Goal: Task Accomplishment & Management: Manage account settings

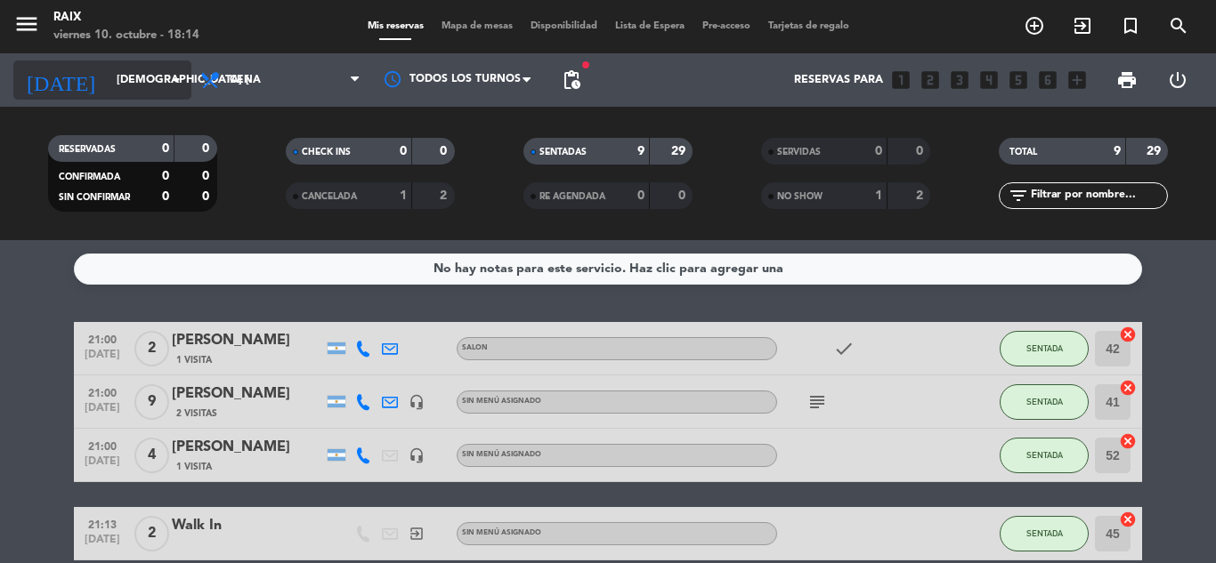
click at [125, 89] on input "[DEMOGRAPHIC_DATA] [DATE]" at bounding box center [183, 80] width 150 height 30
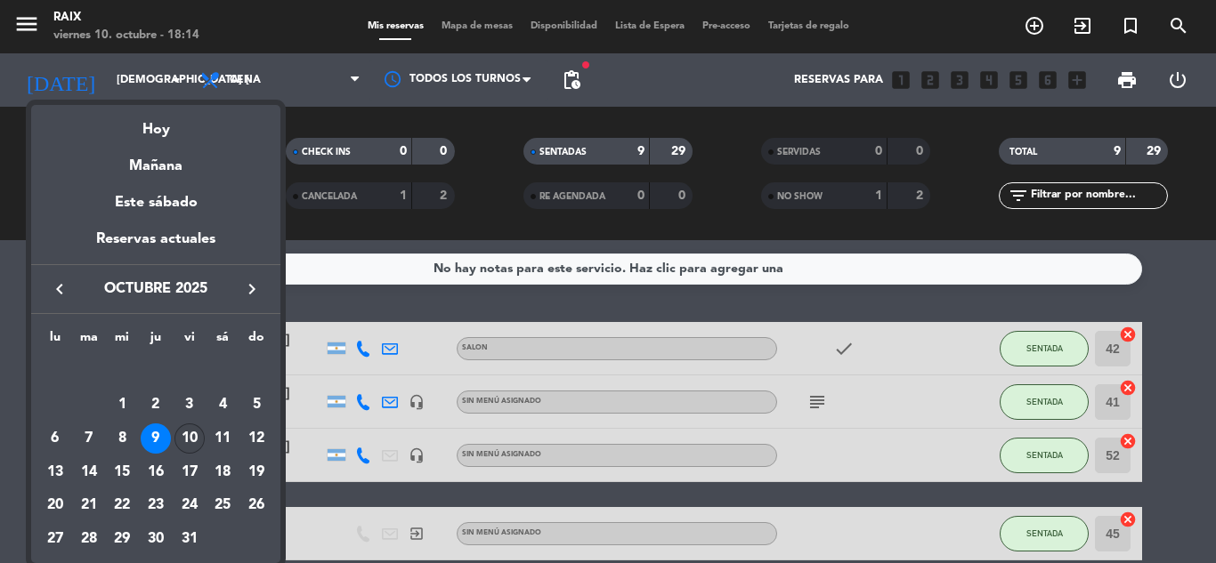
click at [182, 434] on div "10" at bounding box center [189, 439] width 30 height 30
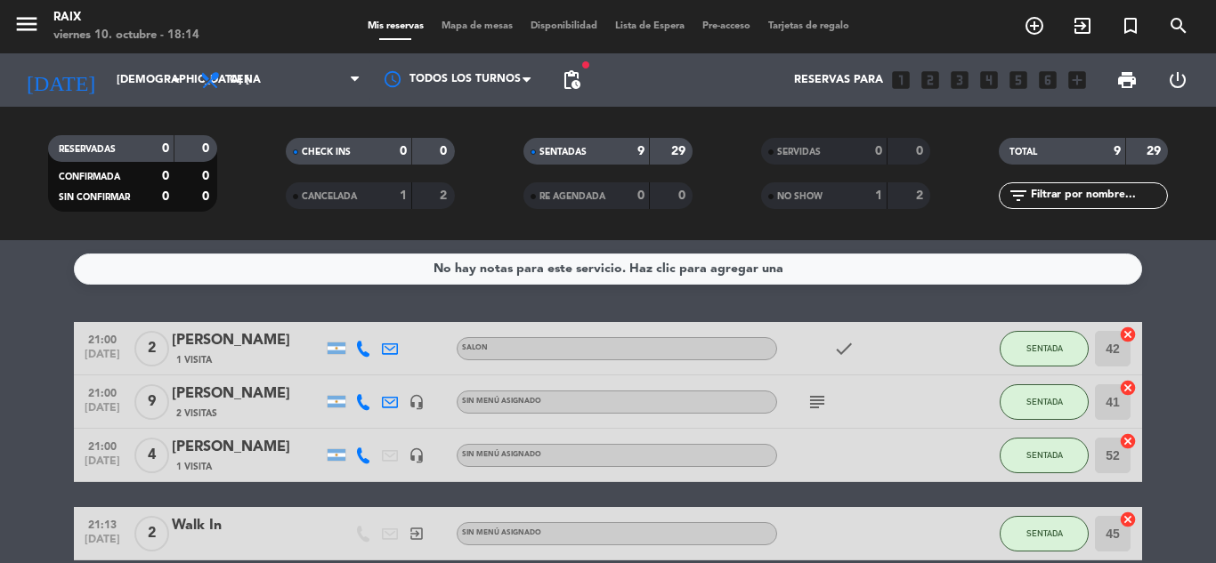
type input "vie. [DATE]"
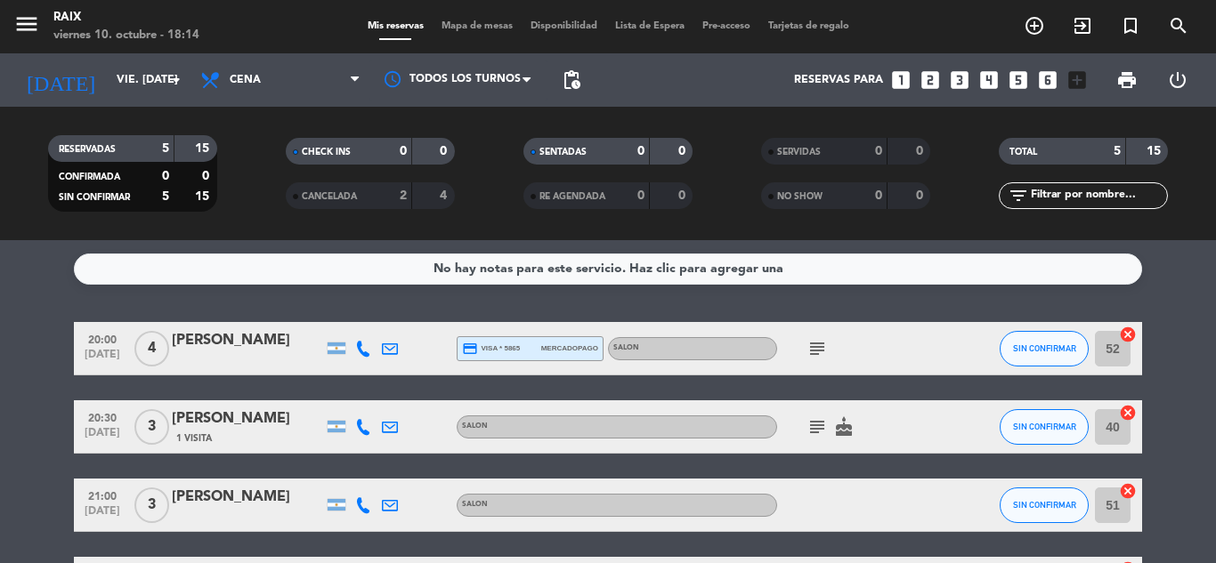
click at [4, 363] on bookings-row "20:00 [DATE] 4 [PERSON_NAME] credit_card visa * 5865 mercadopago SALON subject …" at bounding box center [608, 493] width 1216 height 342
click at [811, 359] on icon "subject" at bounding box center [816, 348] width 21 height 21
click at [826, 425] on icon "subject" at bounding box center [816, 426] width 21 height 21
click at [0, 403] on bookings-row "20:00 [DATE] 4 [PERSON_NAME] credit_card visa * 5865 mercadopago SALON subject …" at bounding box center [608, 493] width 1216 height 342
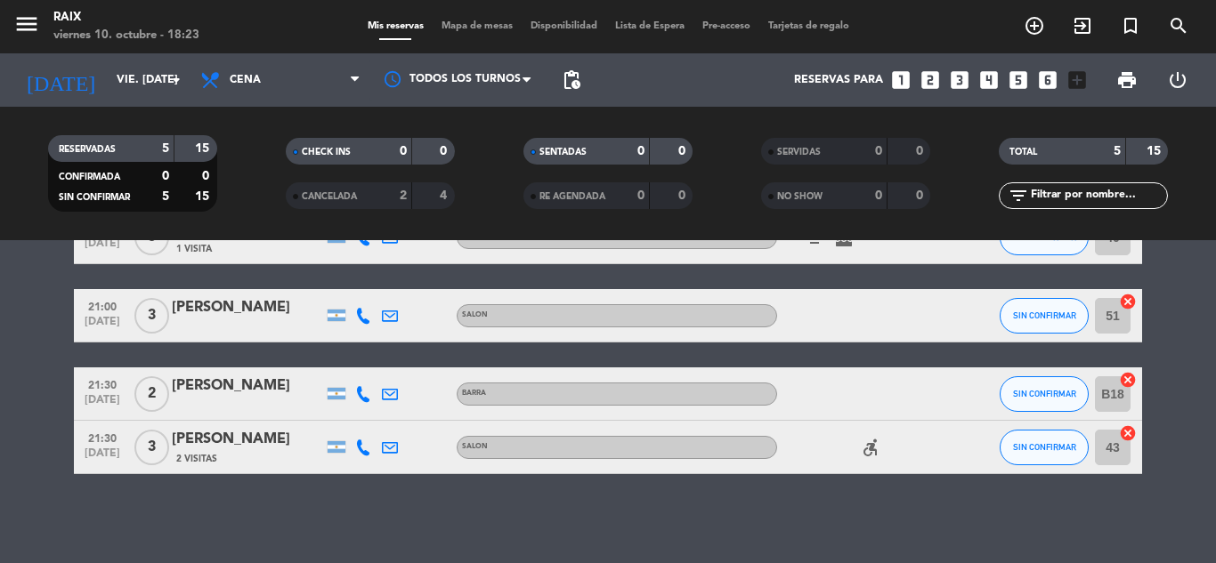
scroll to position [259, 0]
click at [476, 29] on span "Mapa de mesas" at bounding box center [476, 26] width 89 height 10
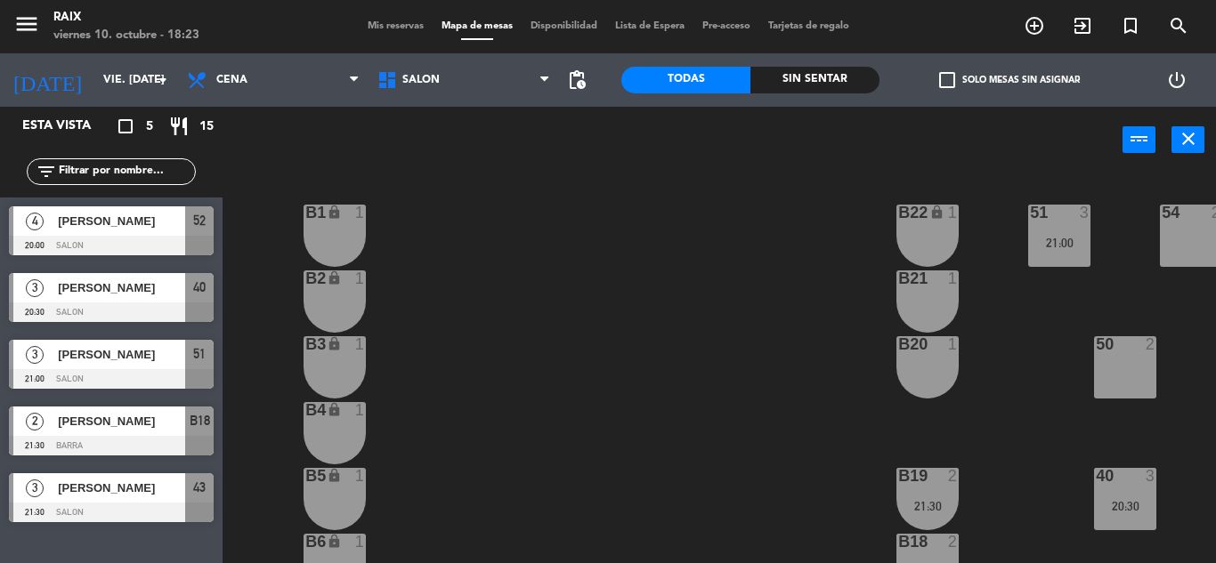
click at [687, 419] on div "51 3 21:00 53 2 54 2 B1 lock 1 B22 lock 1 B2 lock 1 B21 1 50 2 52 4 20:00 B3 lo…" at bounding box center [725, 369] width 981 height 390
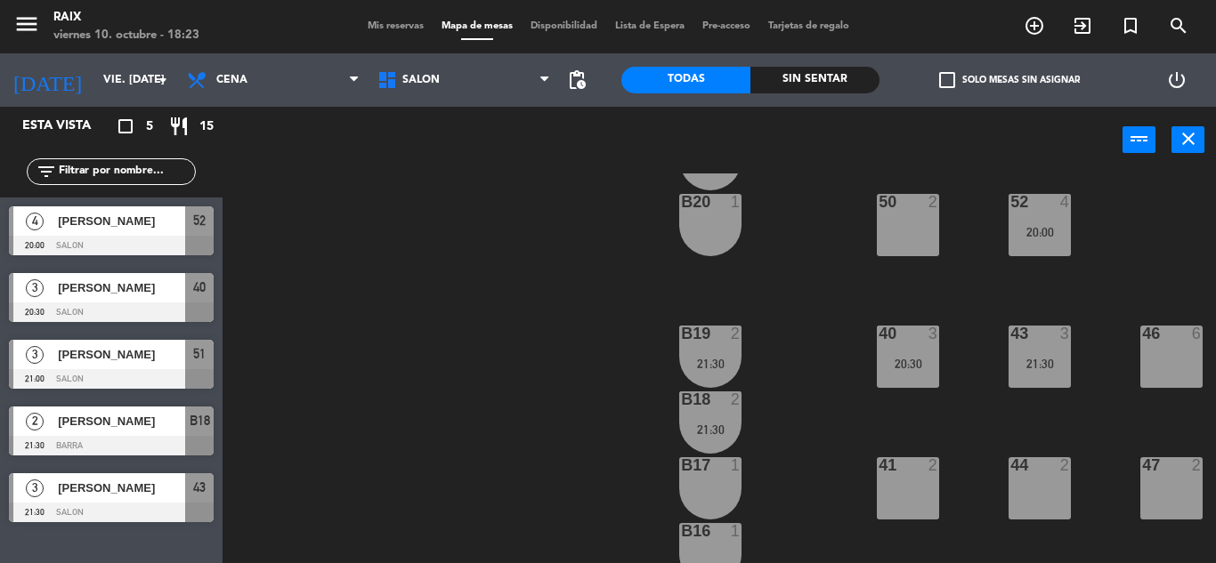
scroll to position [241, 217]
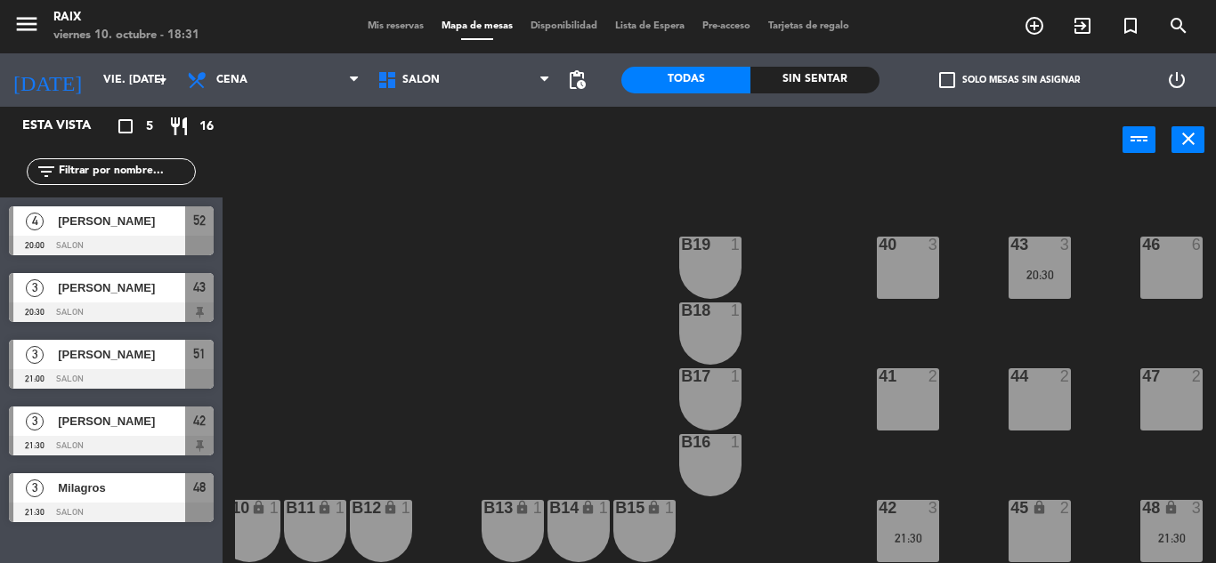
click at [508, 300] on div "51 3 21:00 53 2 54 2 B1 lock 1 B22 lock 1 B2 lock 1 B21 1 50 2 52 4 20:00 B3 lo…" at bounding box center [725, 369] width 981 height 390
click at [381, 37] on div "menu RAIX viernes 10. octubre - 18:32 Mis reservas Mapa de mesas Disponibilidad…" at bounding box center [608, 26] width 1216 height 53
click at [386, 23] on span "Mis reservas" at bounding box center [396, 26] width 74 height 10
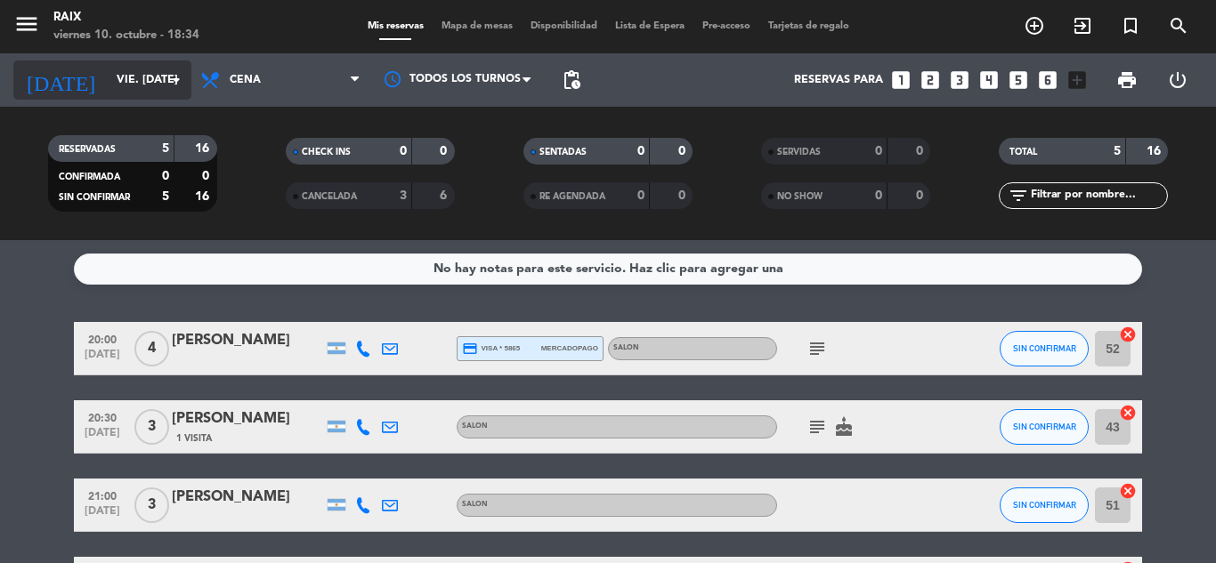
click at [139, 72] on input "vie. [DATE]" at bounding box center [183, 80] width 150 height 30
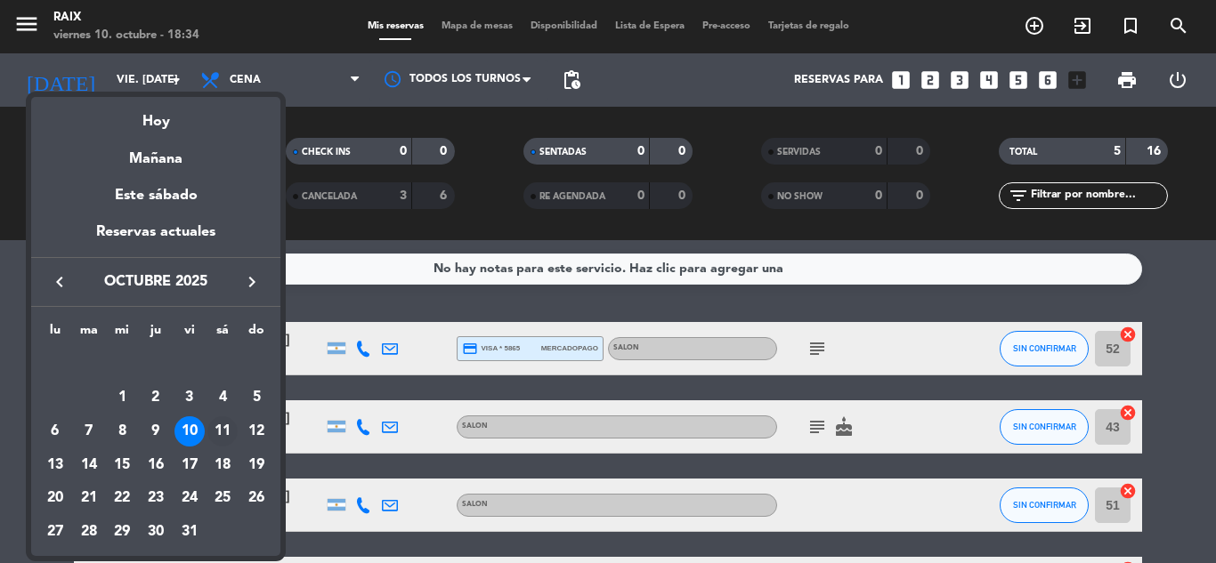
click at [224, 435] on div "11" at bounding box center [222, 431] width 30 height 30
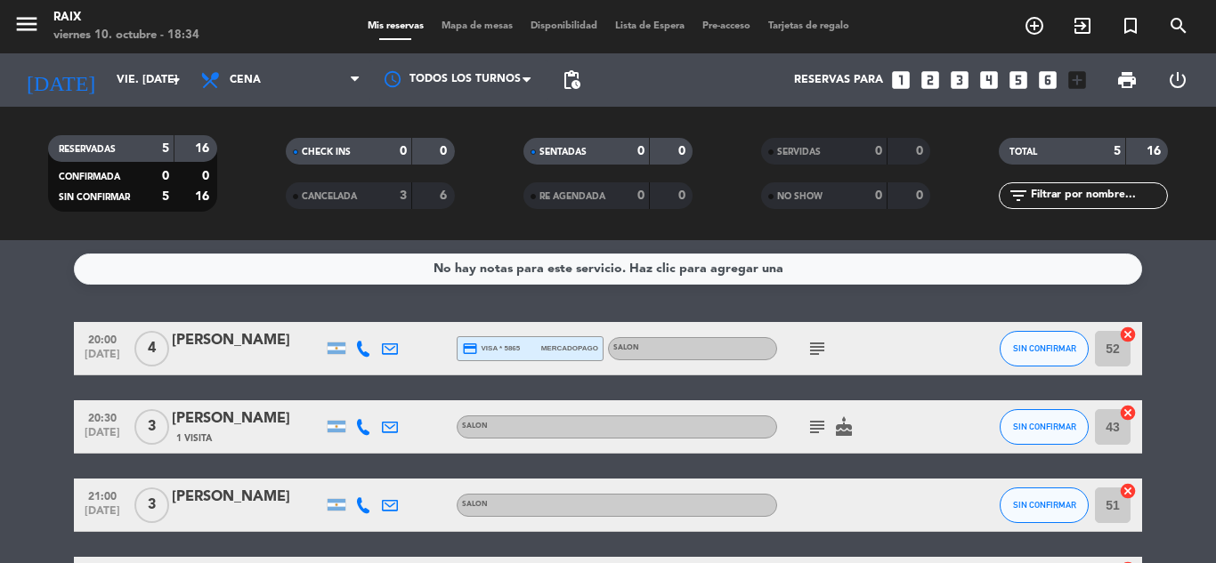
type input "sáb. [DATE]"
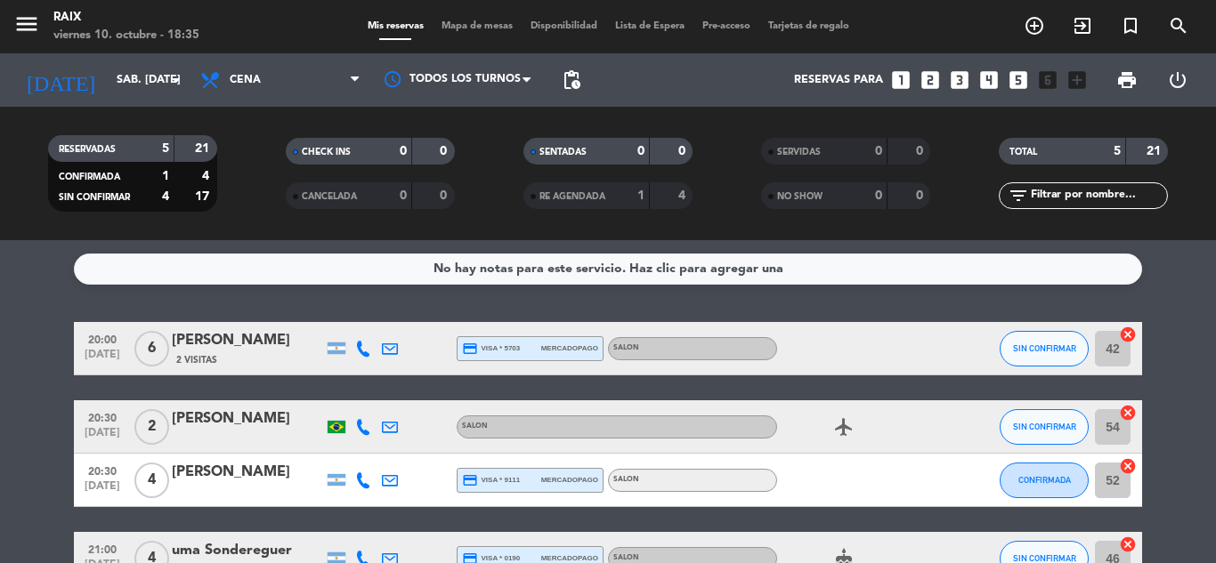
click at [986, 85] on icon "looks_4" at bounding box center [988, 80] width 23 height 23
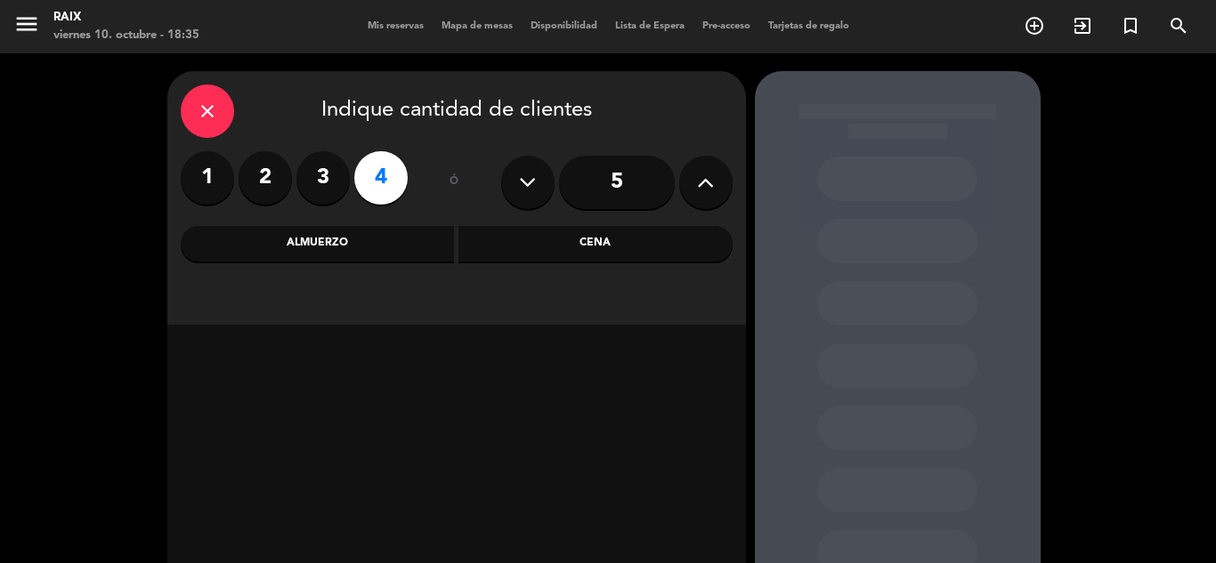
click at [600, 238] on div "Cena" at bounding box center [595, 244] width 274 height 36
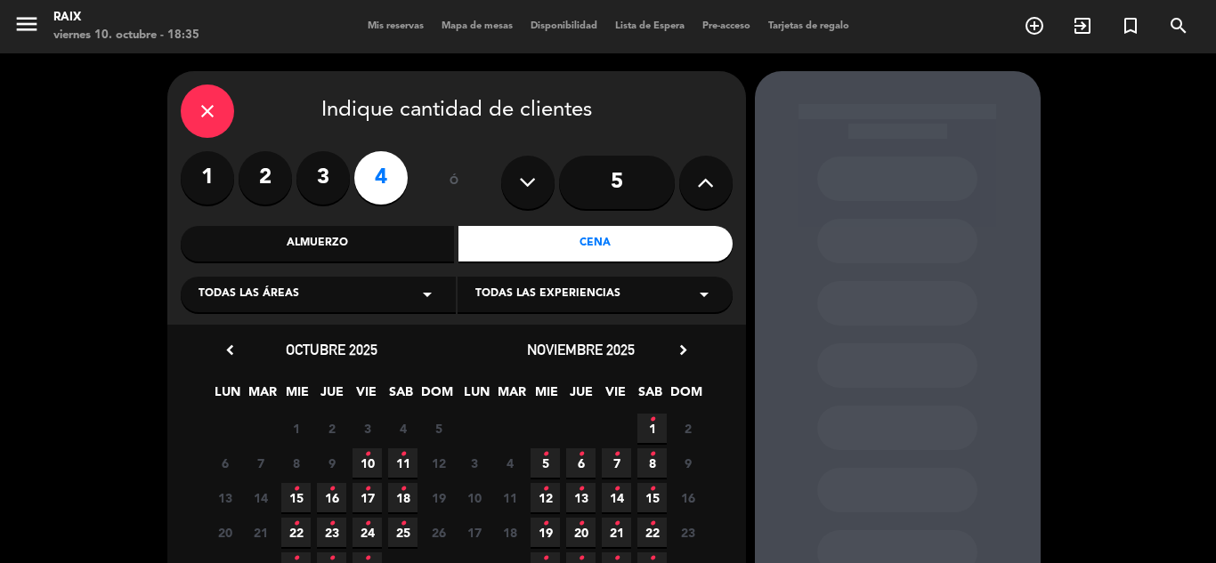
click at [364, 457] on icon "•" at bounding box center [367, 455] width 6 height 28
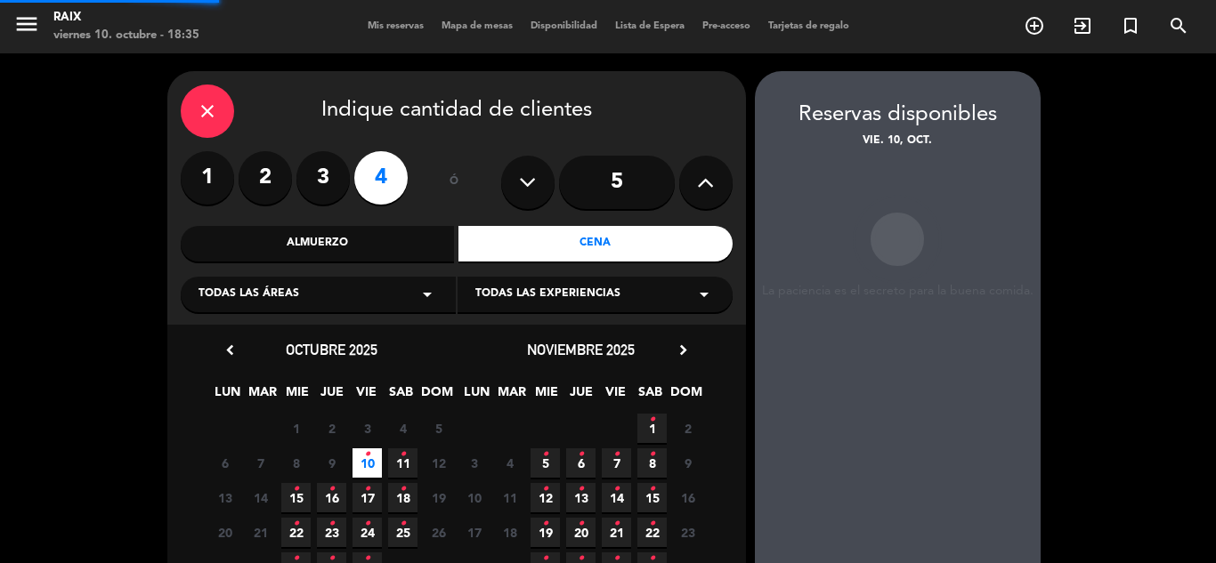
scroll to position [71, 0]
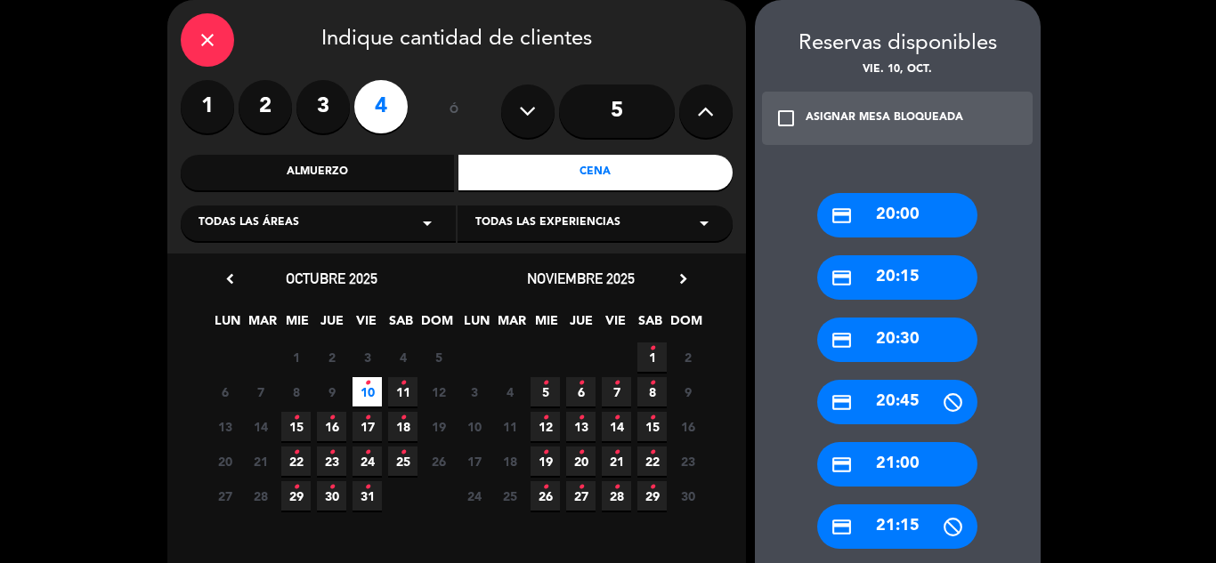
click at [392, 392] on span "11 •" at bounding box center [402, 391] width 29 height 29
click at [861, 334] on div "credit_card 20:30" at bounding box center [897, 340] width 160 height 44
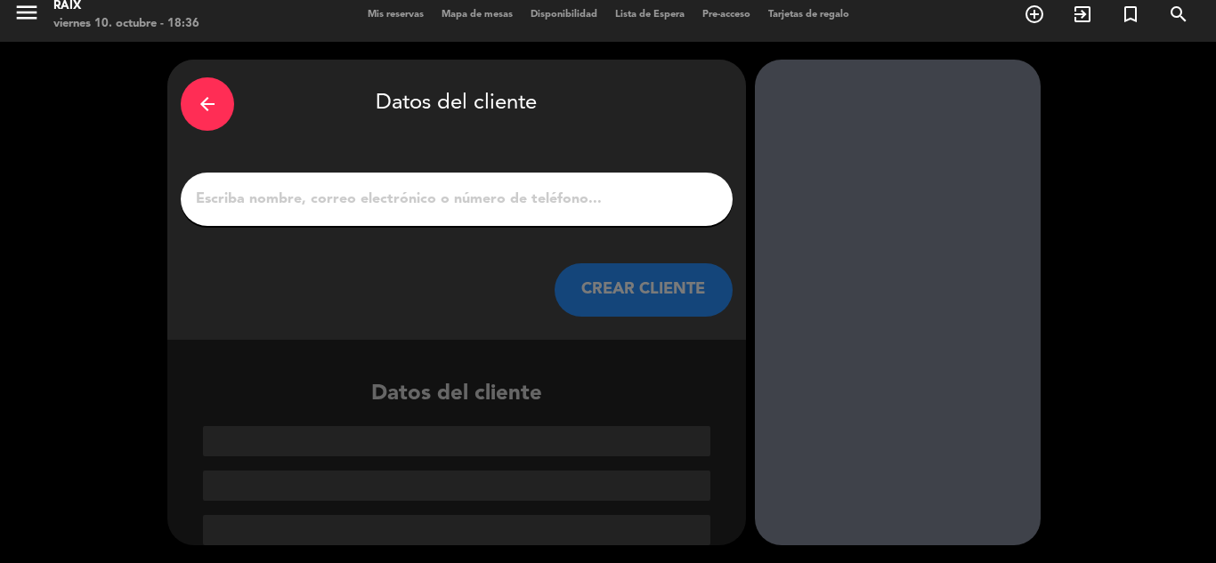
click at [408, 198] on input "1" at bounding box center [456, 199] width 525 height 25
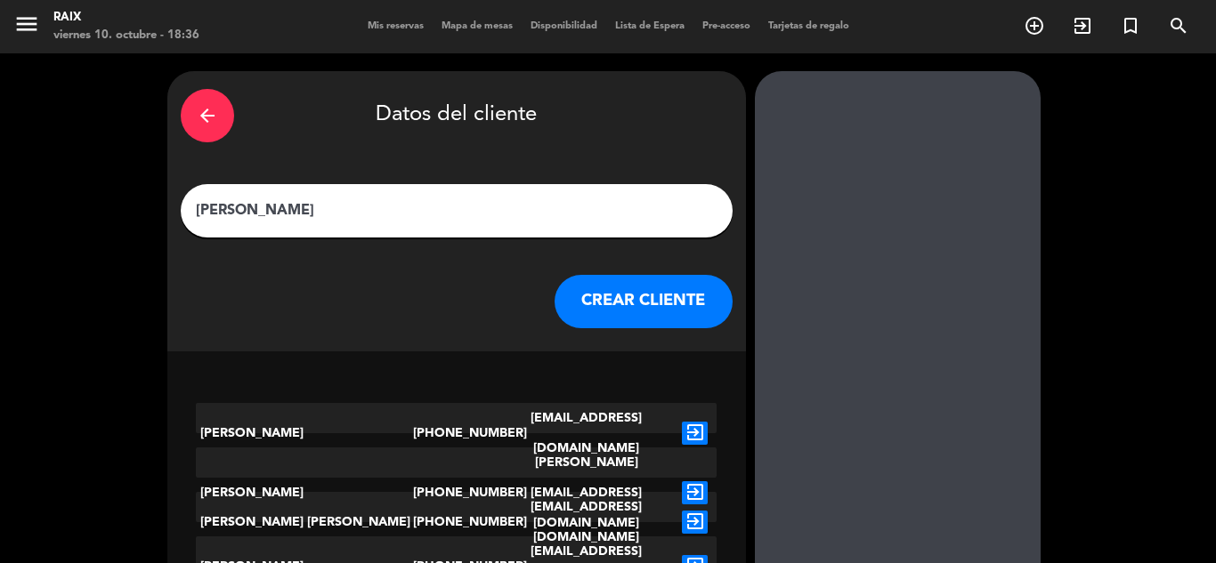
type input "[PERSON_NAME]"
click at [595, 295] on button "CREAR CLIENTE" at bounding box center [643, 301] width 178 height 53
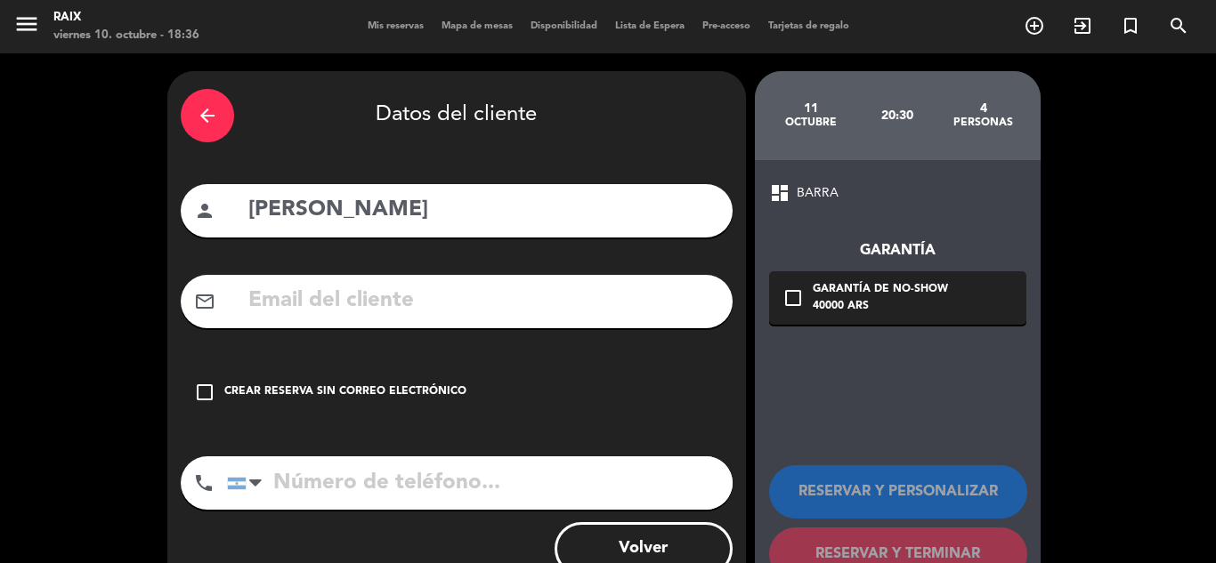
click at [209, 103] on div "arrow_back" at bounding box center [207, 115] width 53 height 53
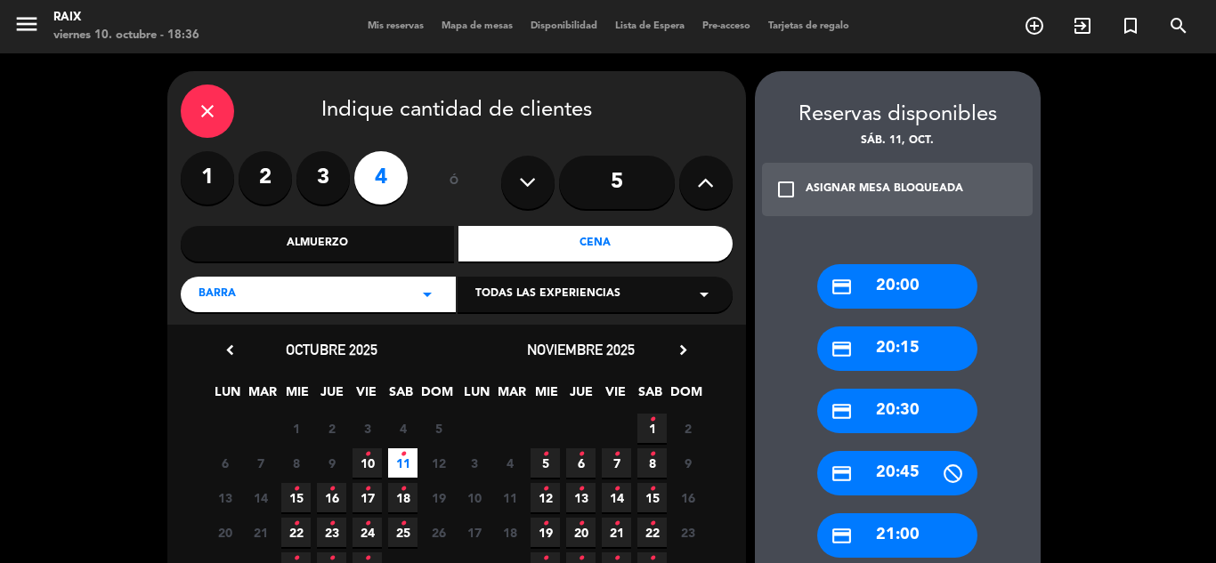
click at [212, 114] on icon "close" at bounding box center [207, 111] width 21 height 21
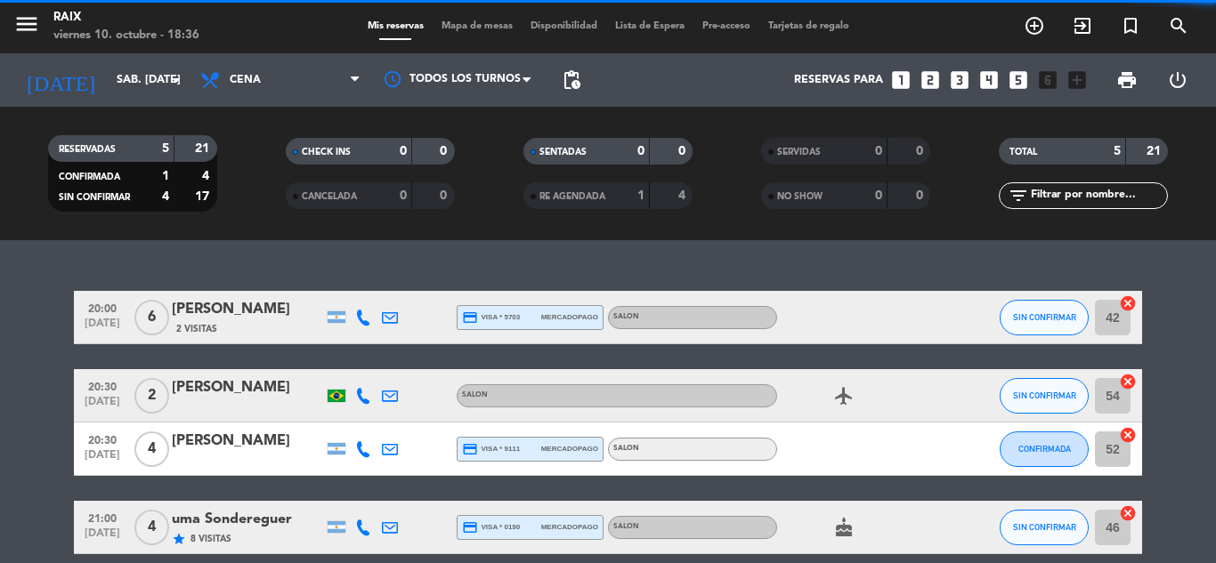
click at [450, 29] on span "Mapa de mesas" at bounding box center [476, 26] width 89 height 10
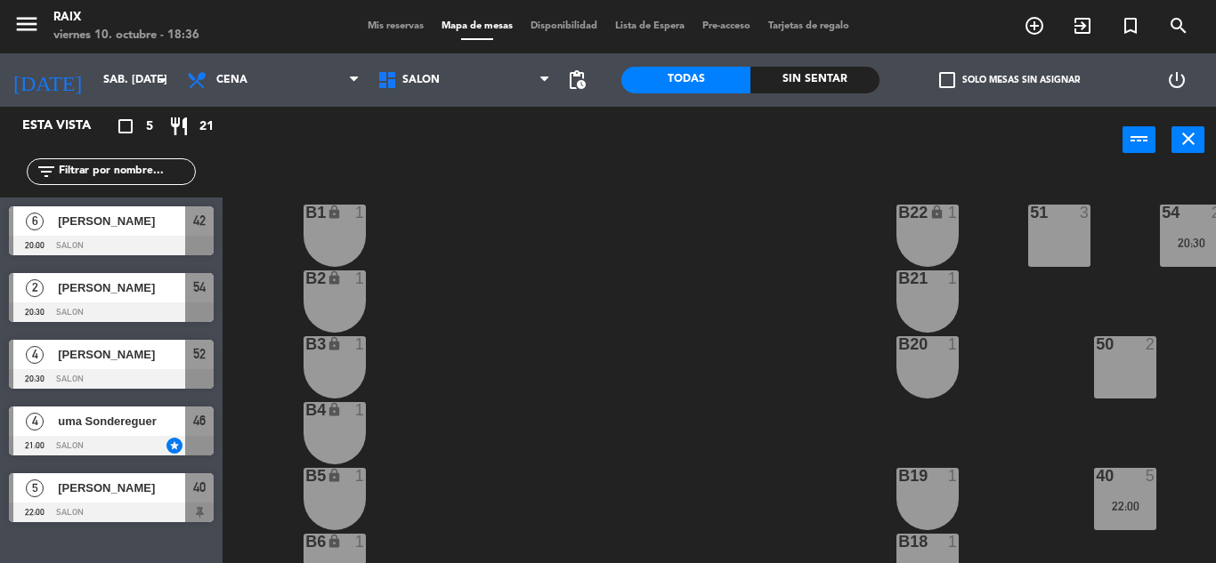
click at [720, 428] on div "51 3 53 2 54 2 20:30 B1 lock 1 B22 lock 1 B2 lock 1 B21 1 50 2 52 4 20:30 B3 lo…" at bounding box center [725, 369] width 981 height 390
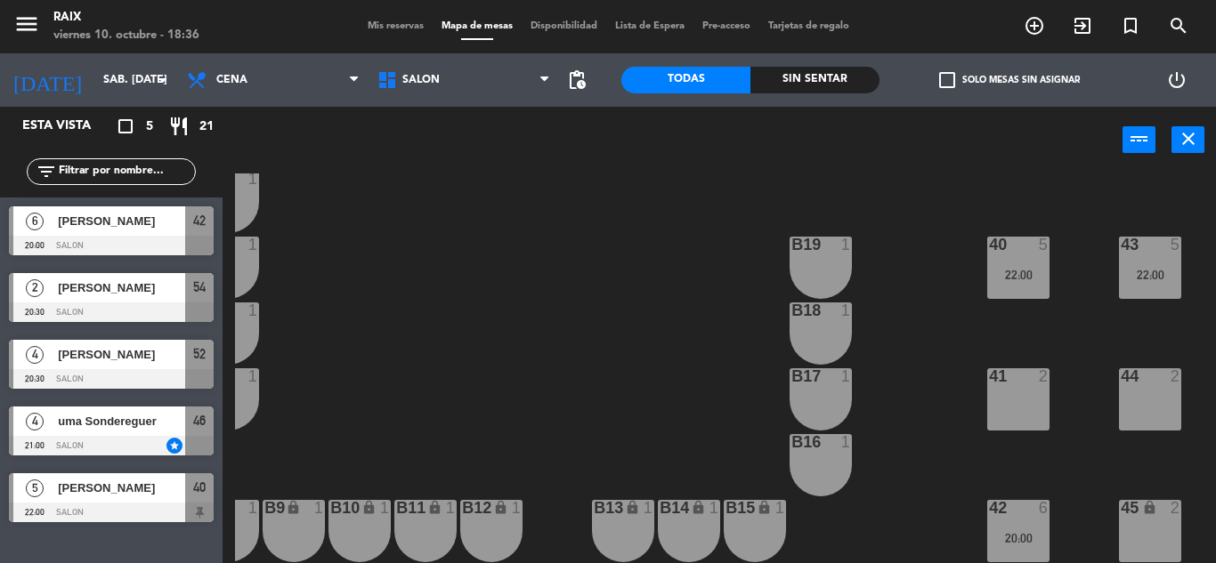
scroll to position [241, 218]
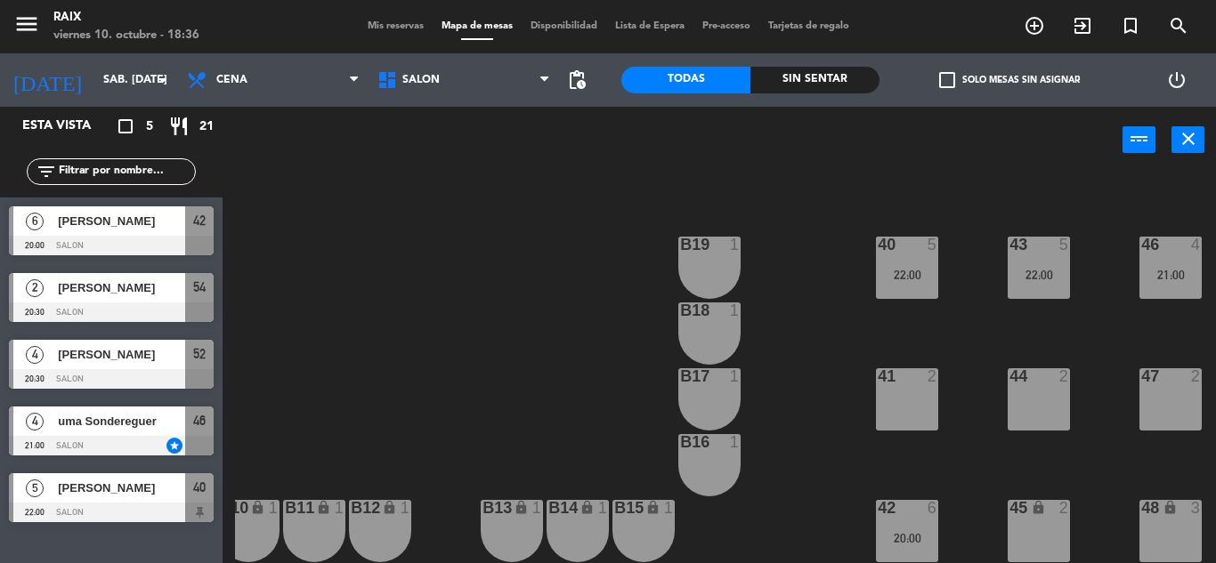
click at [393, 24] on span "Mis reservas" at bounding box center [396, 26] width 74 height 10
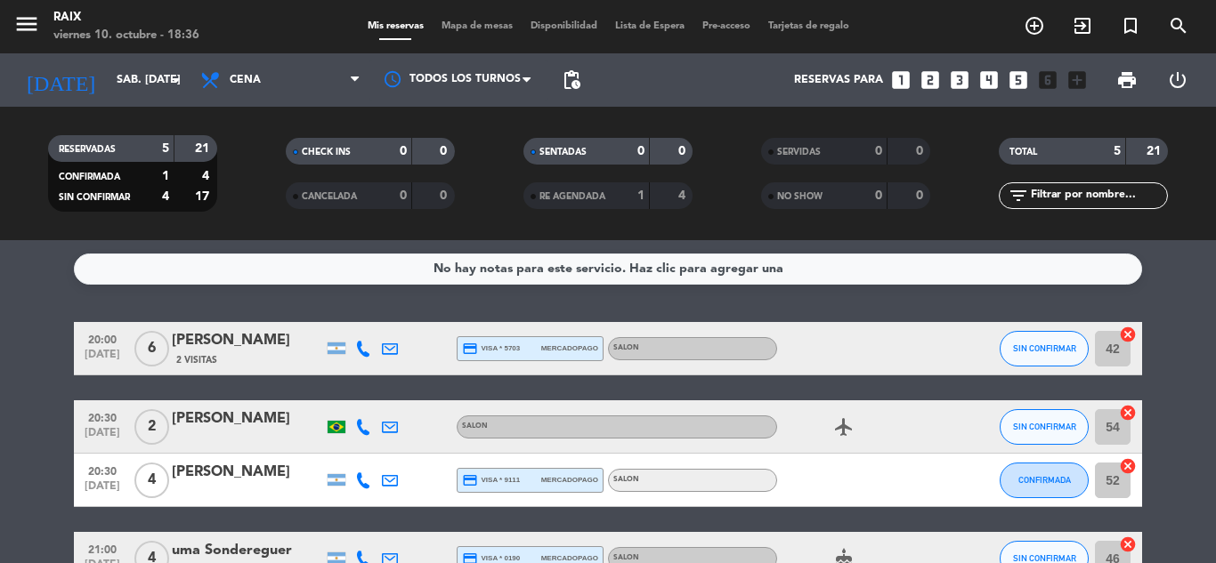
click at [990, 90] on icon "looks_4" at bounding box center [988, 80] width 23 height 23
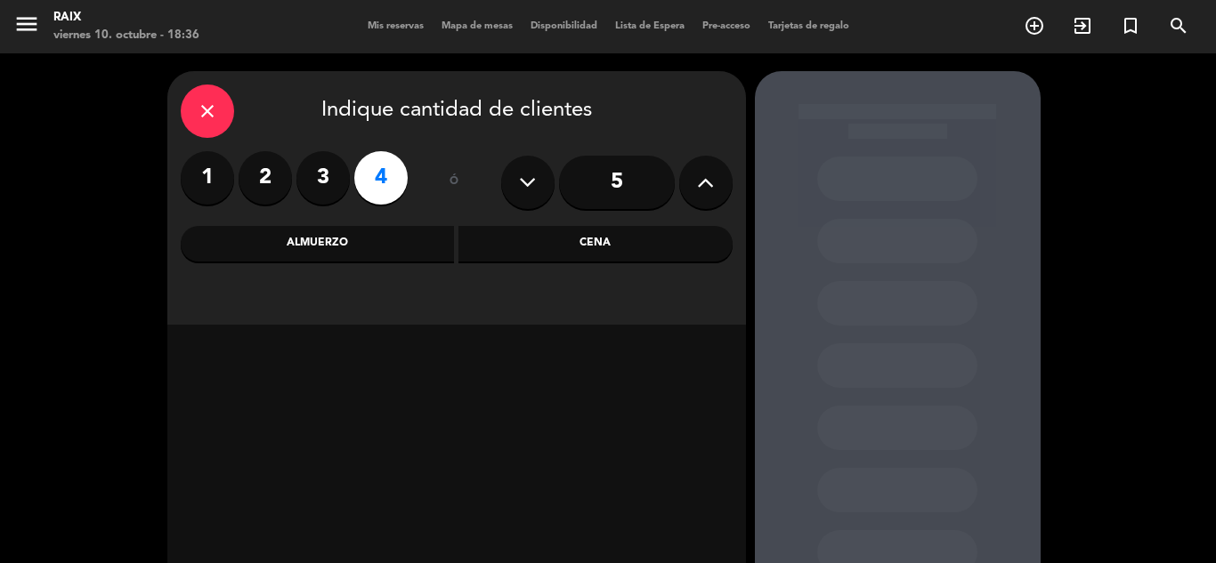
click at [510, 241] on div "Cena" at bounding box center [595, 244] width 274 height 36
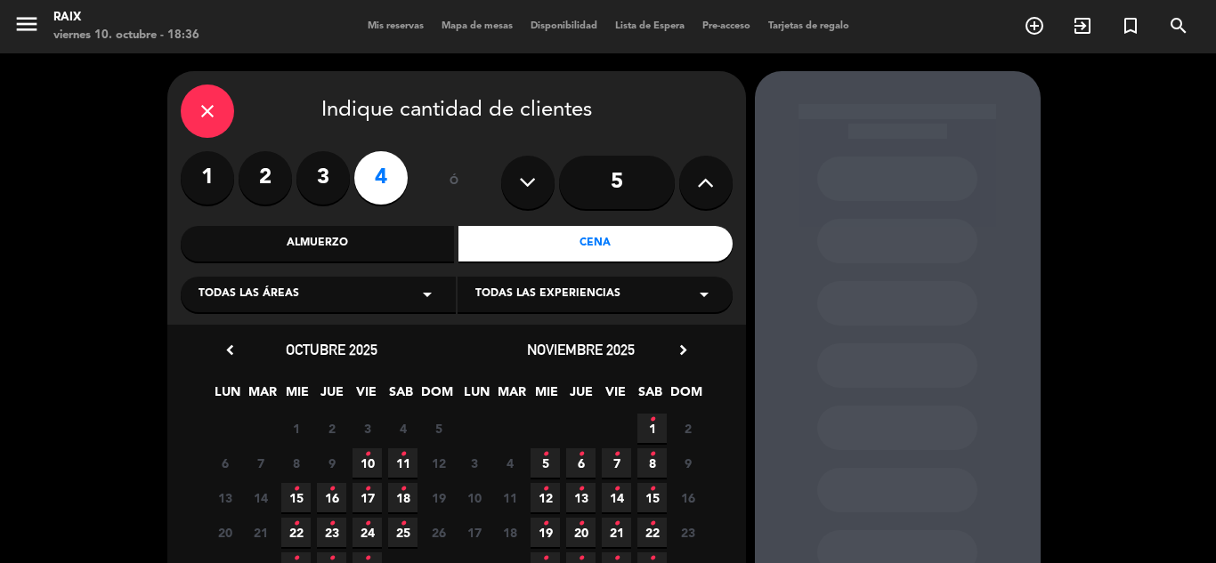
click at [393, 459] on span "11 •" at bounding box center [402, 463] width 29 height 29
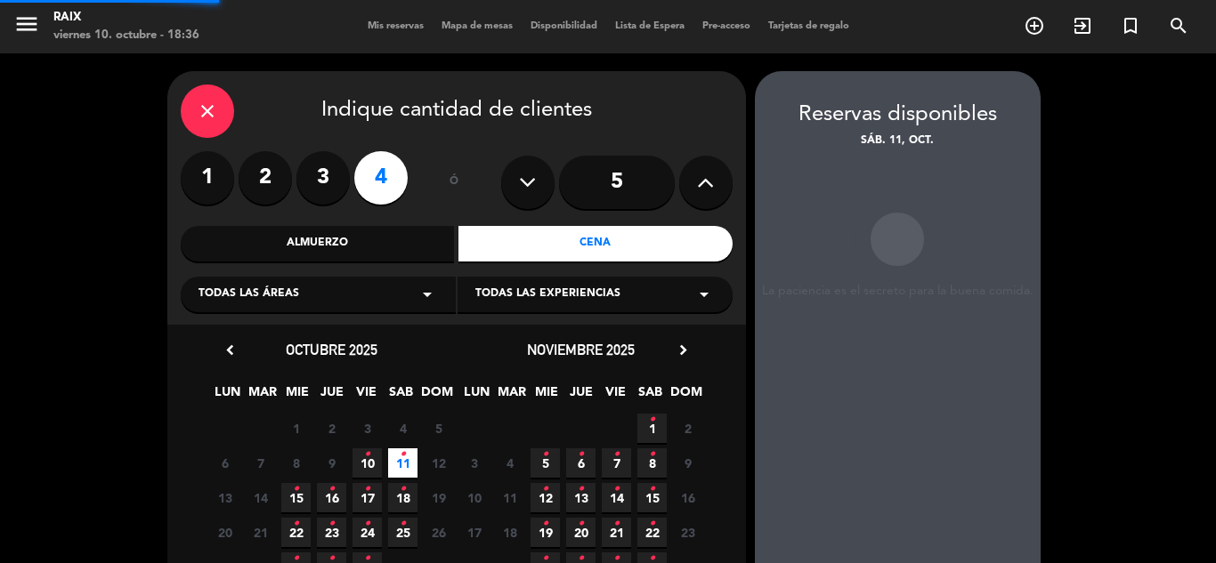
scroll to position [71, 0]
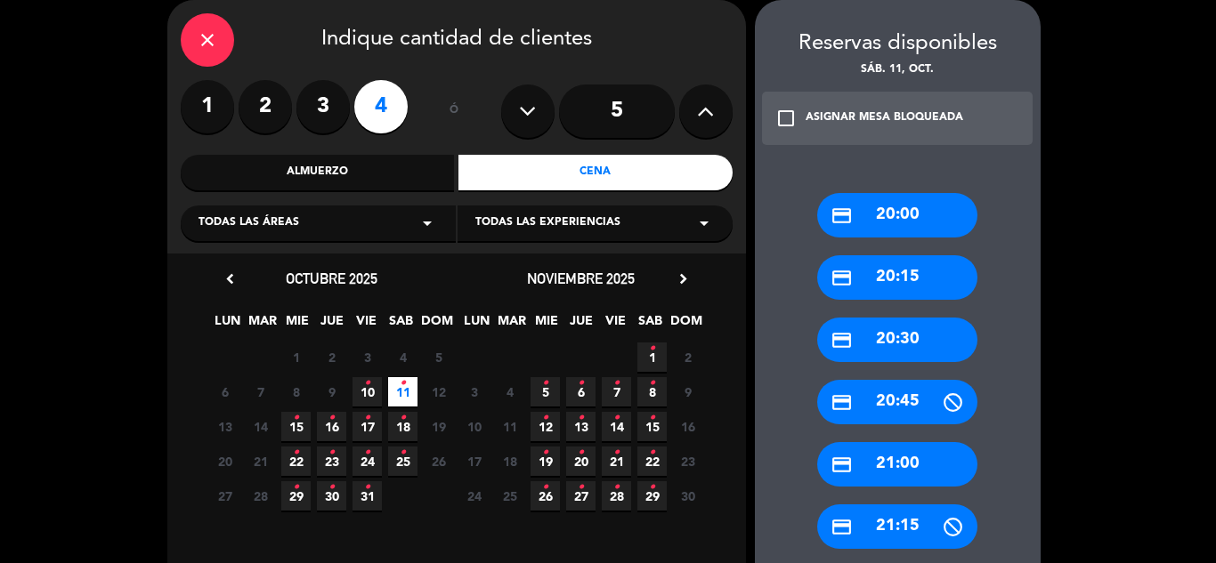
click at [784, 118] on icon "check_box_outline_blank" at bounding box center [785, 118] width 21 height 21
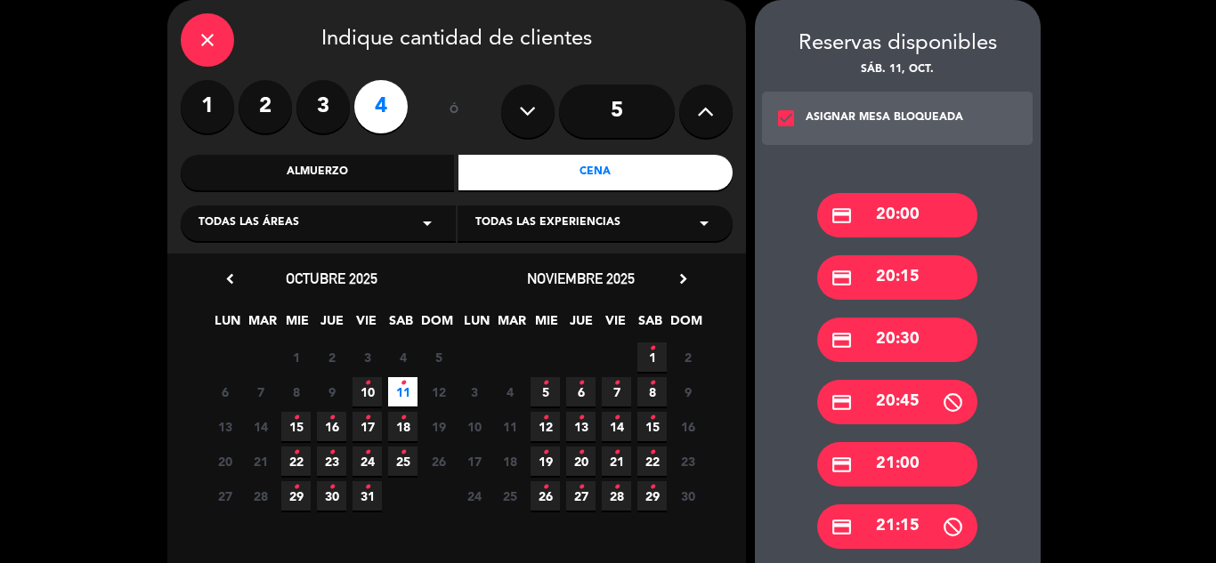
click at [772, 311] on div "credit_card 20:00 credit_card 20:15 credit_card 20:30 credit_card 20:45 credit_…" at bounding box center [898, 456] width 286 height 596
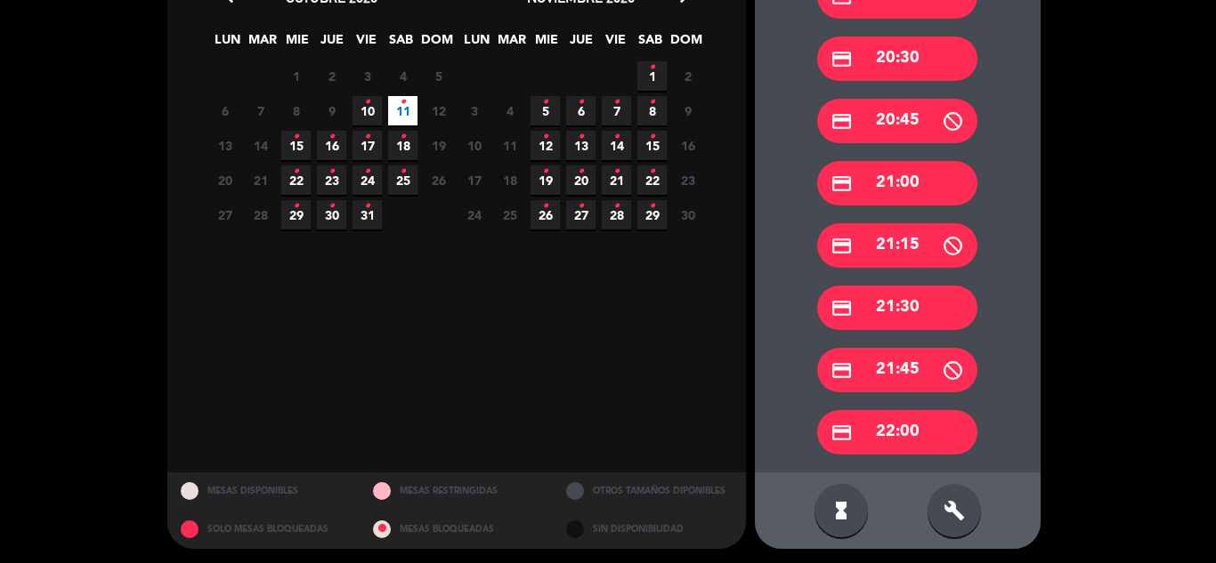
scroll to position [356, 0]
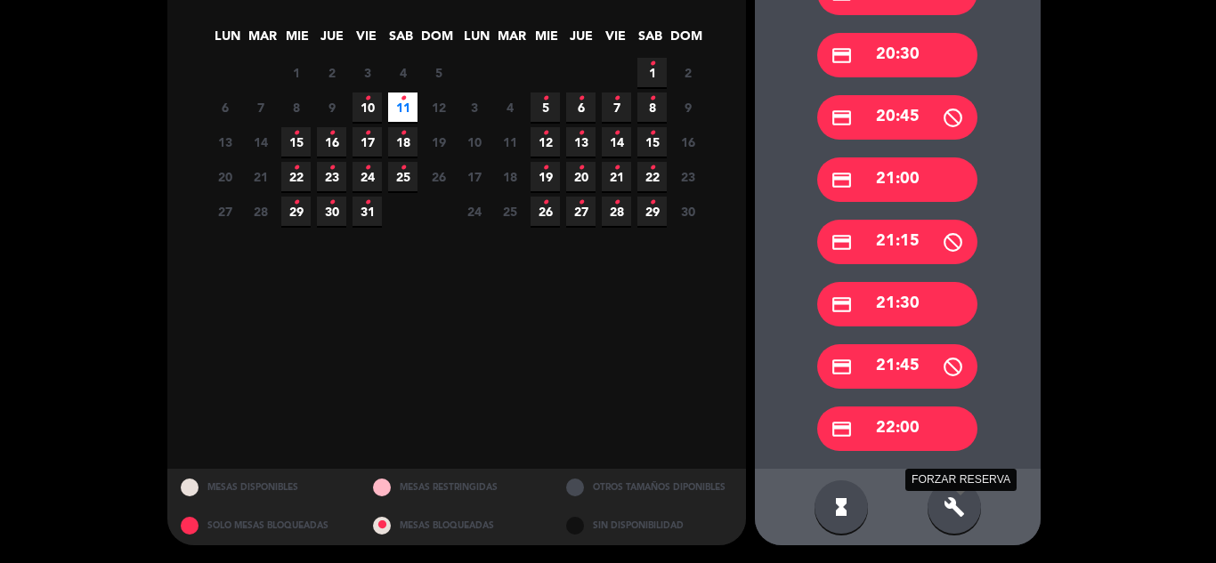
click at [952, 507] on icon "build" at bounding box center [953, 507] width 21 height 21
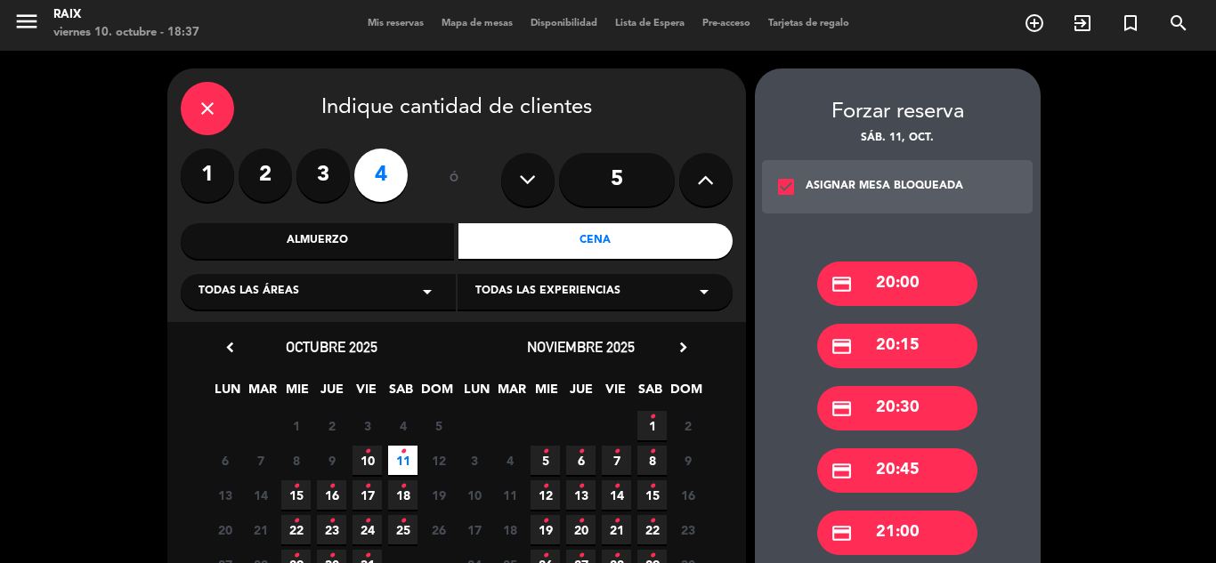
scroll to position [0, 0]
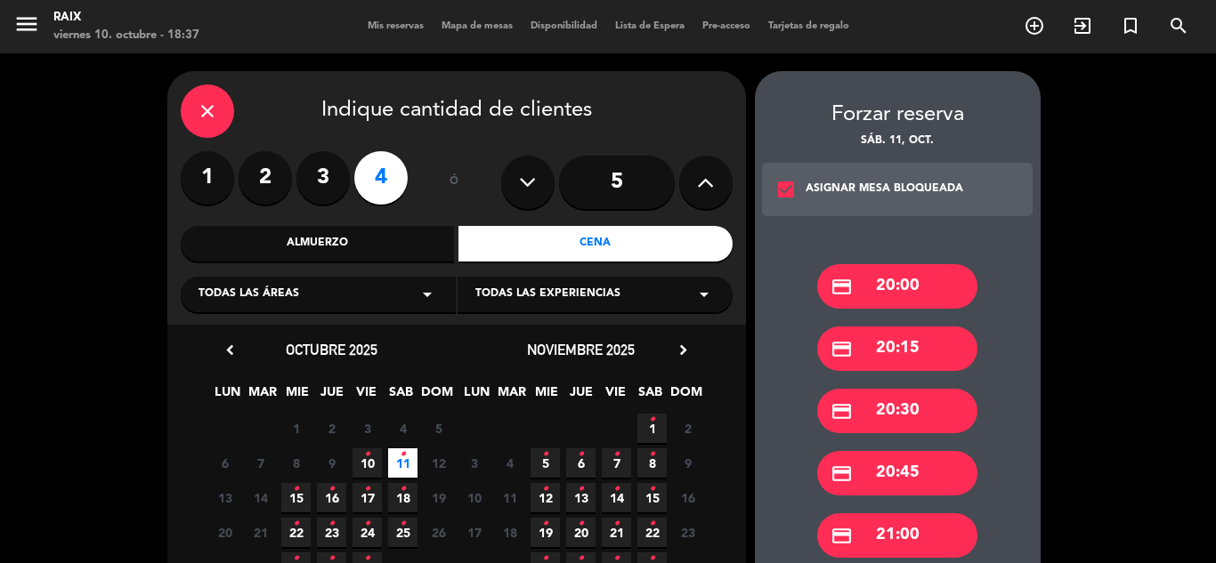
click at [215, 121] on icon "close" at bounding box center [207, 111] width 21 height 21
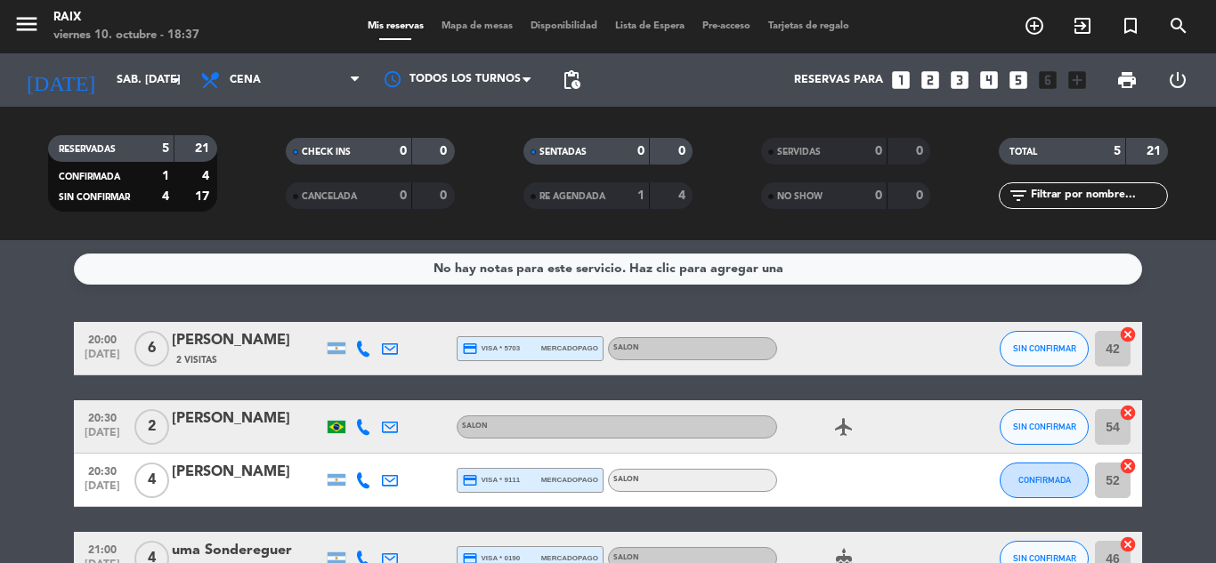
click at [986, 78] on icon "looks_4" at bounding box center [988, 80] width 23 height 23
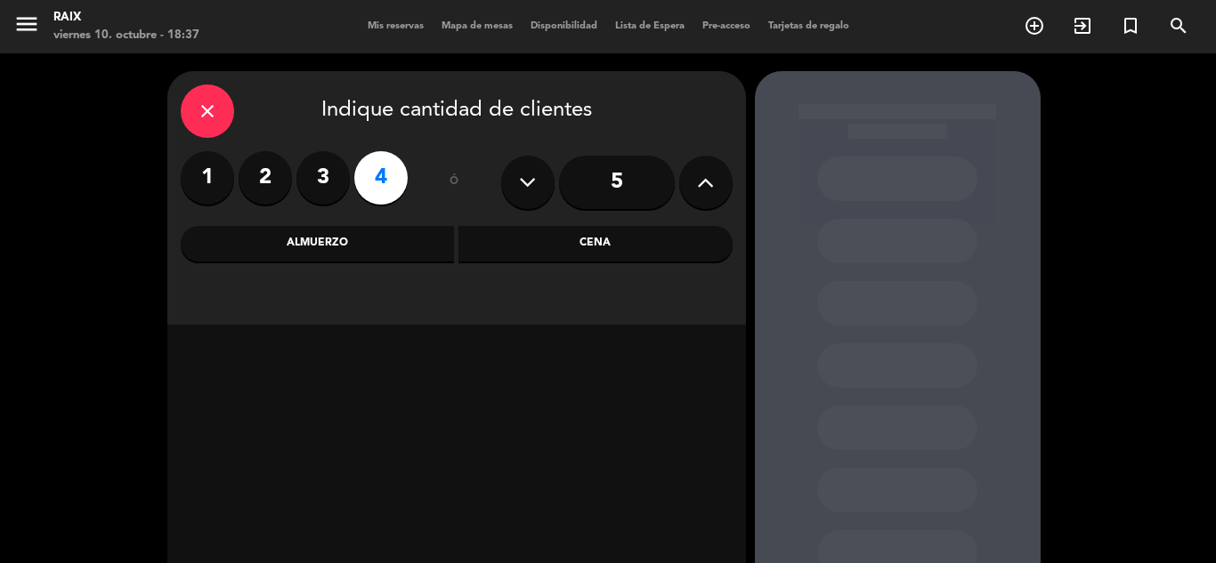
click at [562, 251] on div "Cena" at bounding box center [595, 244] width 274 height 36
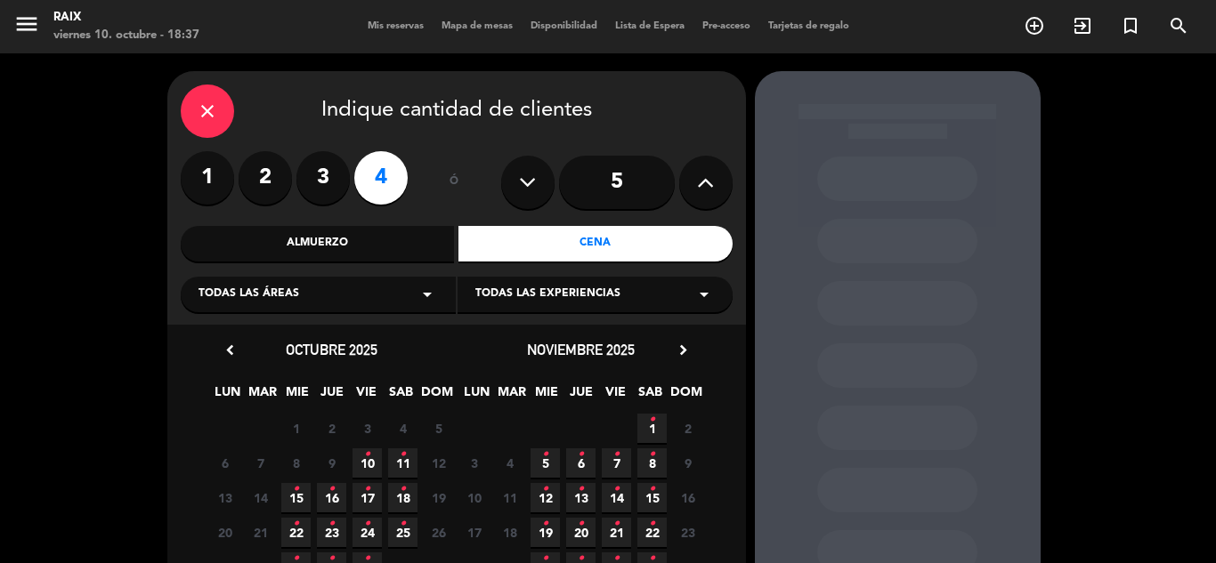
click at [404, 462] on icon "•" at bounding box center [403, 455] width 6 height 28
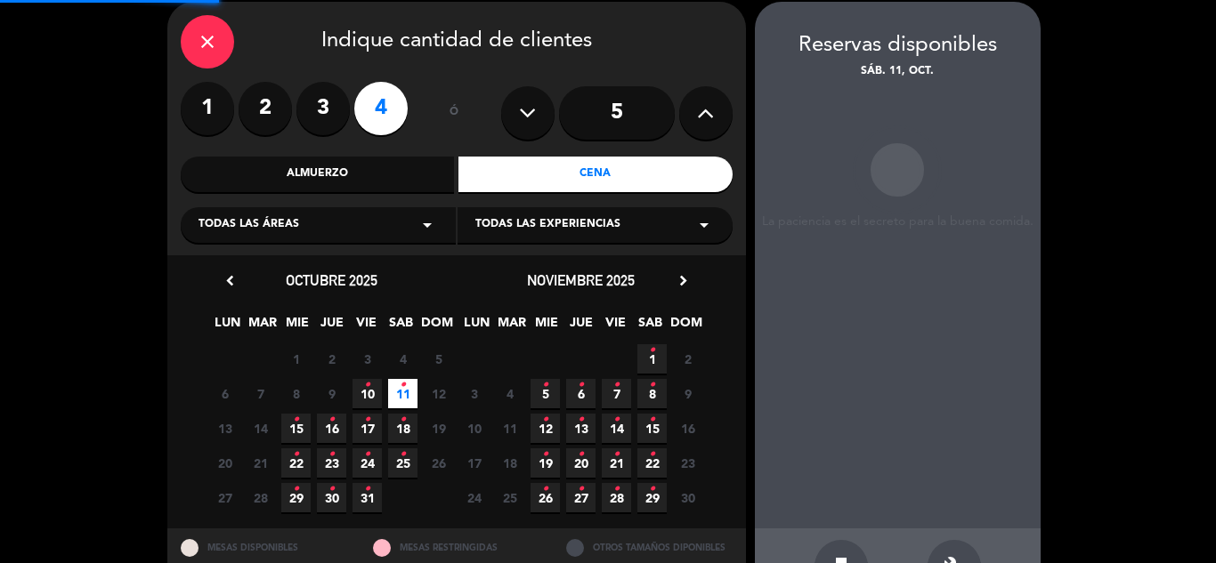
scroll to position [71, 0]
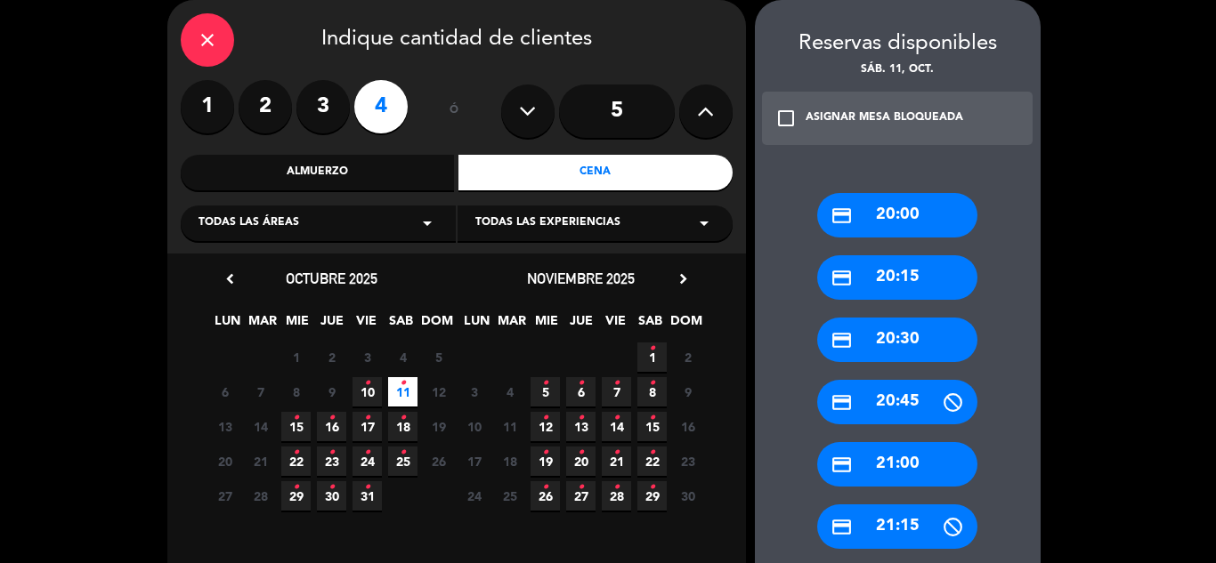
click at [862, 338] on div "credit_card 20:30" at bounding box center [897, 340] width 160 height 44
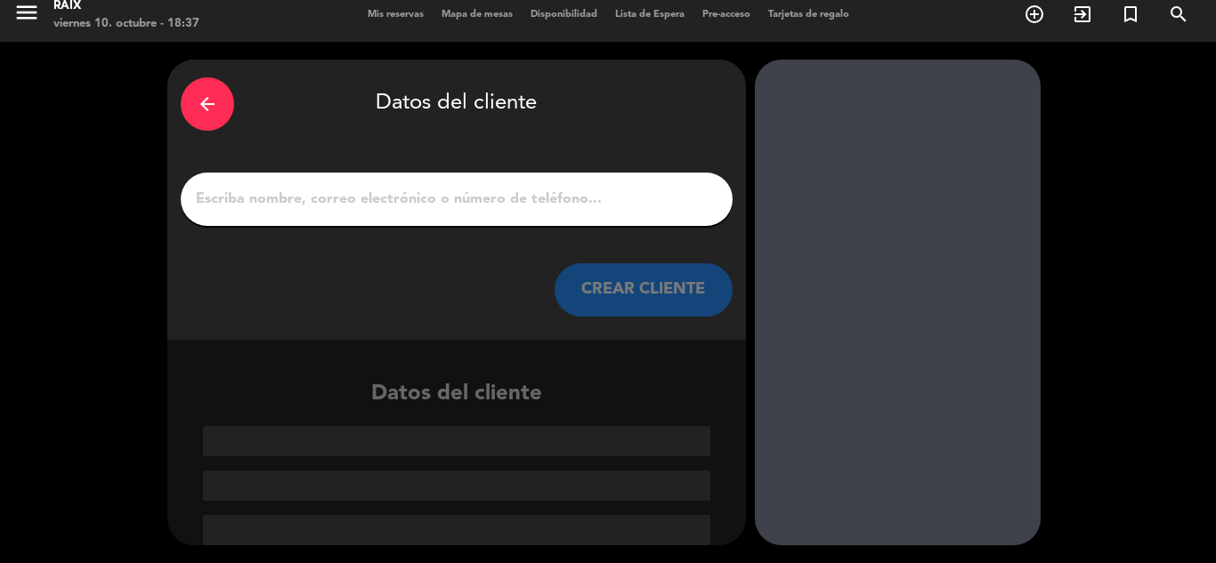
click at [573, 204] on input "1" at bounding box center [456, 199] width 525 height 25
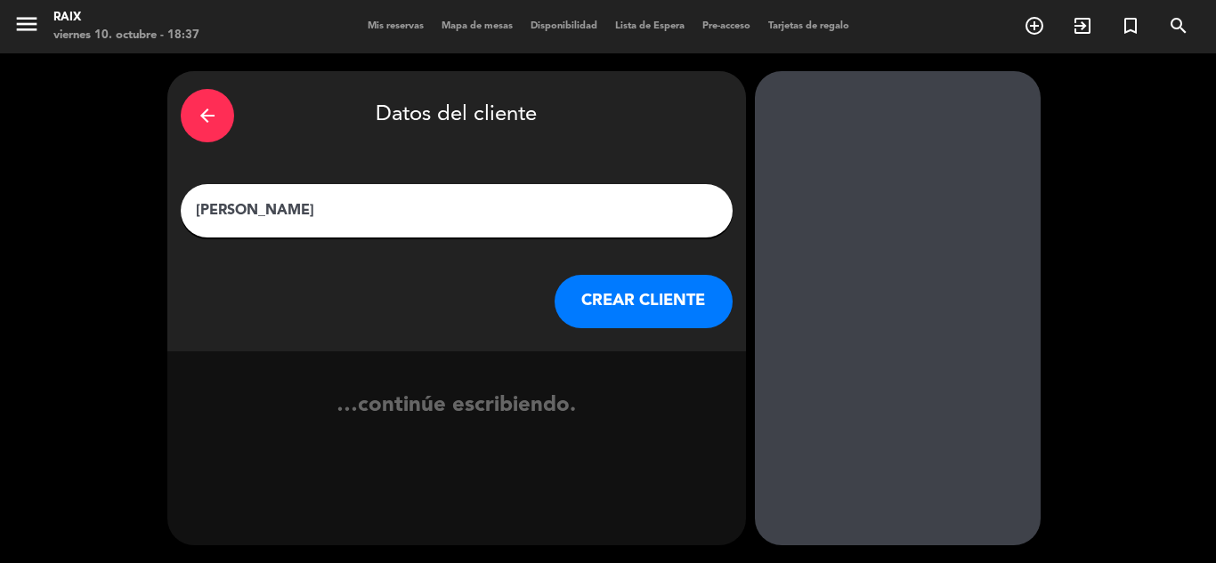
type input "[PERSON_NAME]"
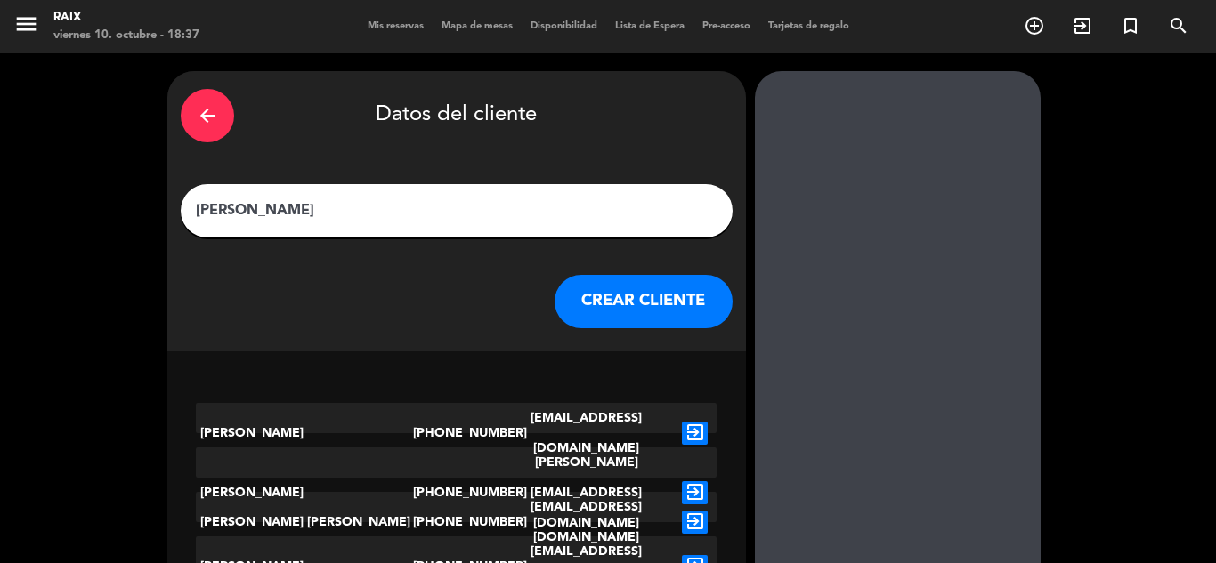
click at [615, 329] on div "arrow_back Datos del cliente [PERSON_NAME] CLIENTE" at bounding box center [456, 211] width 578 height 280
click at [404, 294] on div "CREAR CLIENTE" at bounding box center [457, 301] width 552 height 53
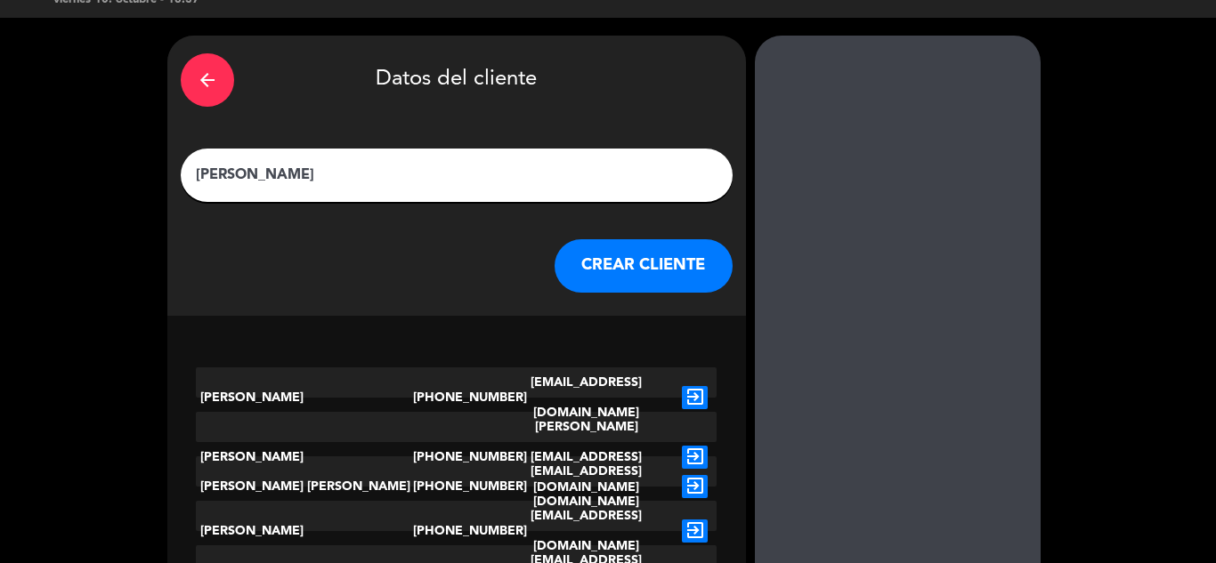
scroll to position [110, 0]
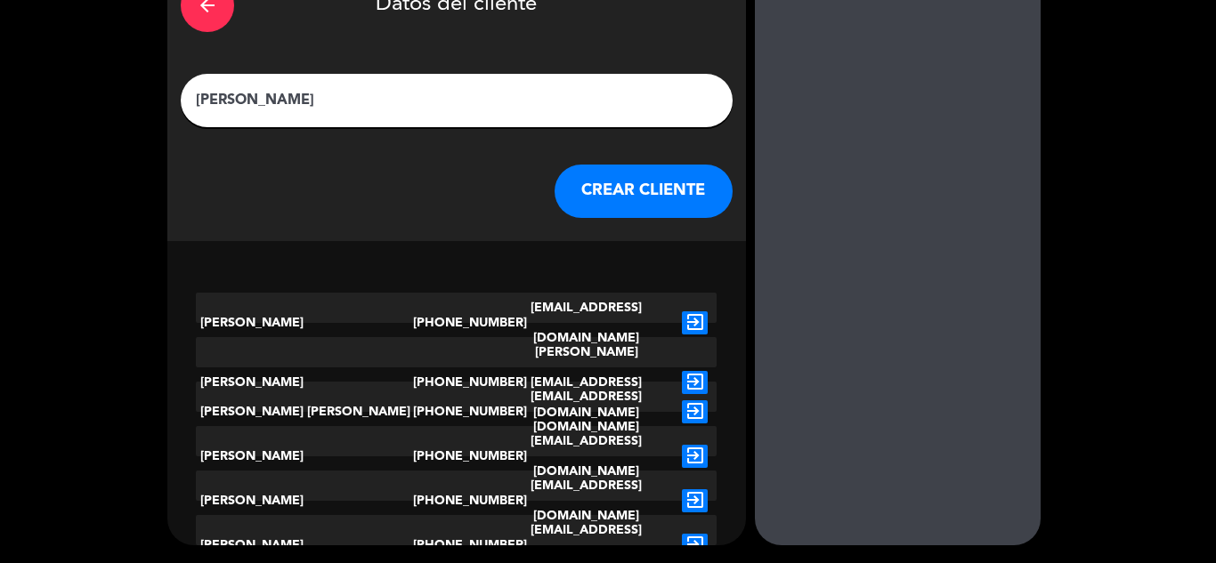
click at [592, 191] on button "CREAR CLIENTE" at bounding box center [643, 191] width 178 height 53
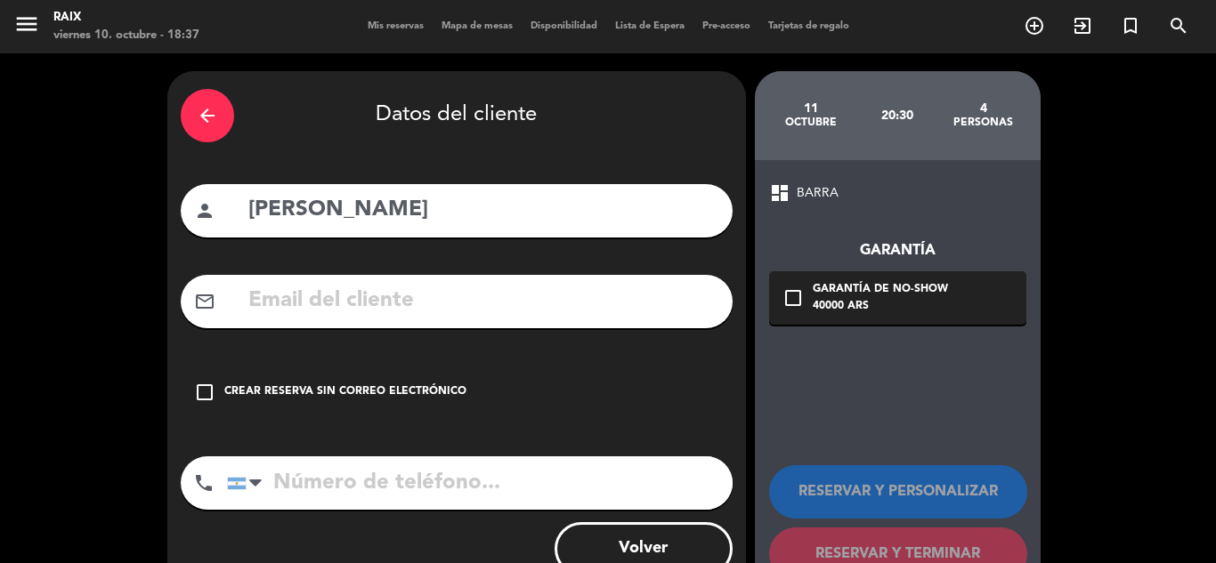
click at [210, 399] on icon "check_box_outline_blank" at bounding box center [204, 392] width 21 height 21
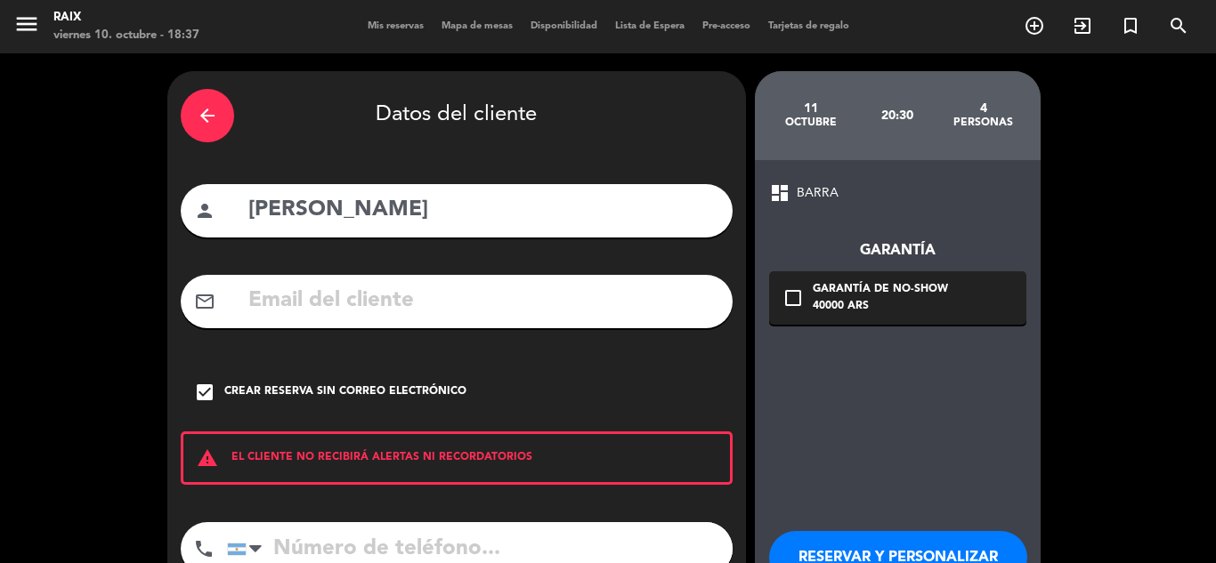
click at [286, 546] on input "tel" at bounding box center [479, 548] width 505 height 53
type input "93815018702"
click at [821, 380] on div "dashboard BARRA Garantía check_box_outline_blank Garantía de no-show 40000 ARS …" at bounding box center [898, 414] width 286 height 508
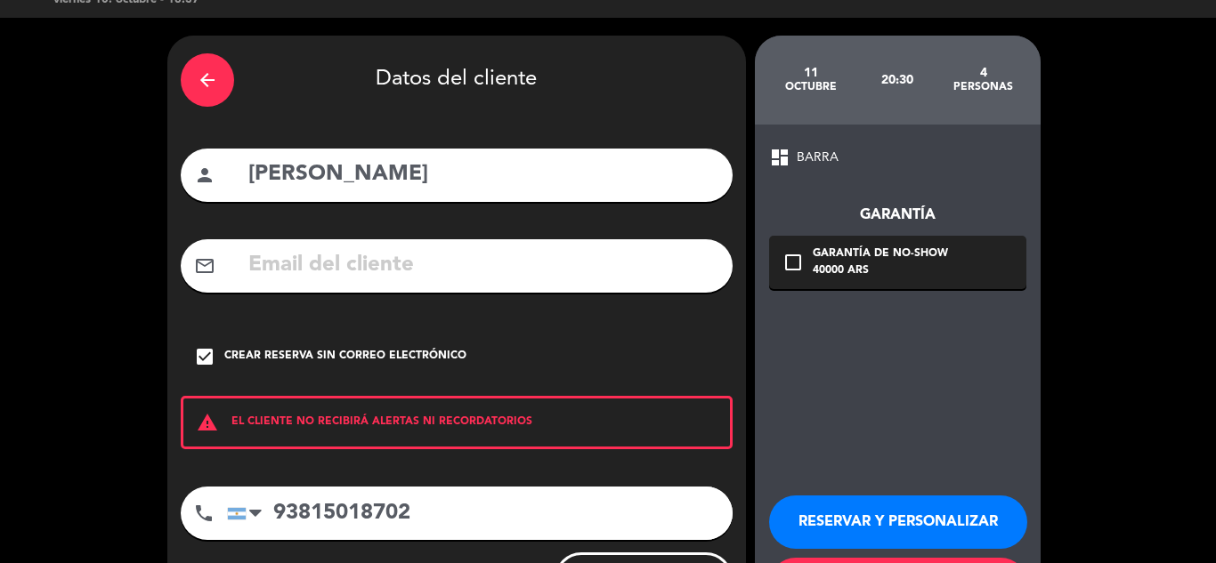
scroll to position [123, 0]
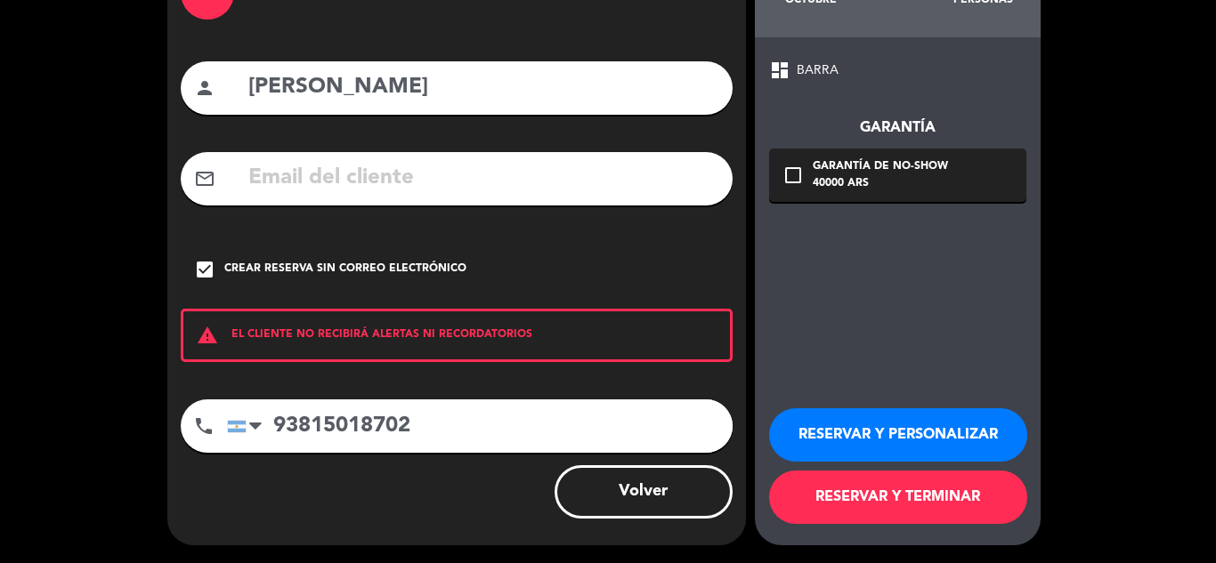
drag, startPoint x: 821, startPoint y: 487, endPoint x: 766, endPoint y: -59, distance: 548.3
click at [766, 0] on html "close × RAIX × chrome_reader_mode Listado de Reservas account_box Clientes acco…" at bounding box center [608, 281] width 1216 height 563
click at [786, 69] on span "dashboard" at bounding box center [779, 70] width 21 height 21
click at [825, 492] on button "RESERVAR Y TERMINAR" at bounding box center [898, 497] width 258 height 53
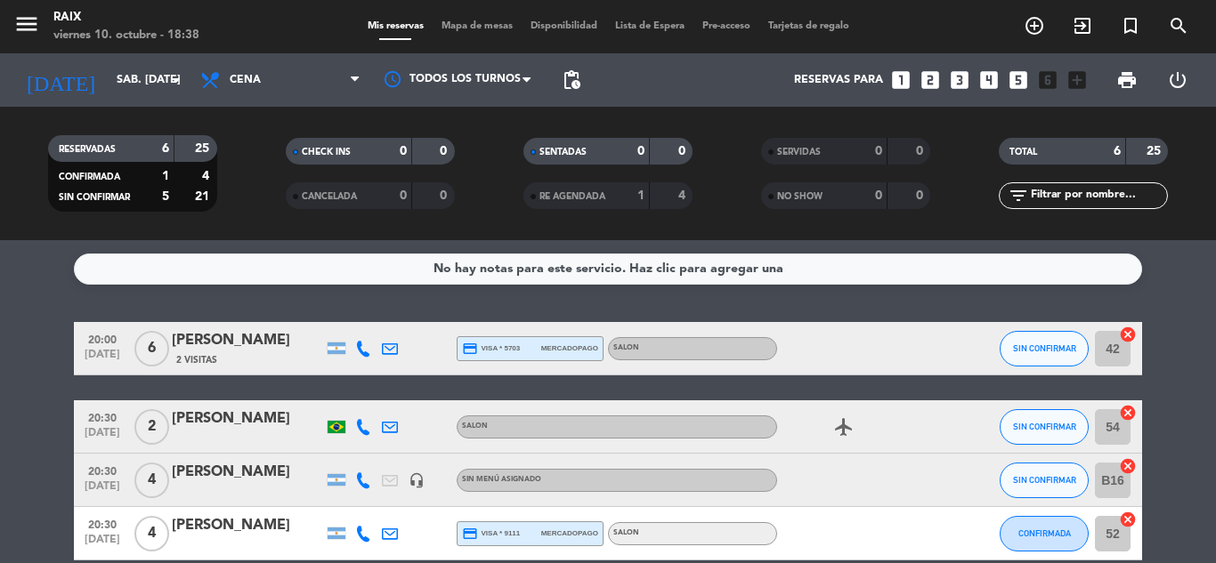
click at [1125, 465] on icon "cancel" at bounding box center [1128, 466] width 18 height 18
click at [1113, 478] on icon "border_all" at bounding box center [1114, 480] width 21 height 21
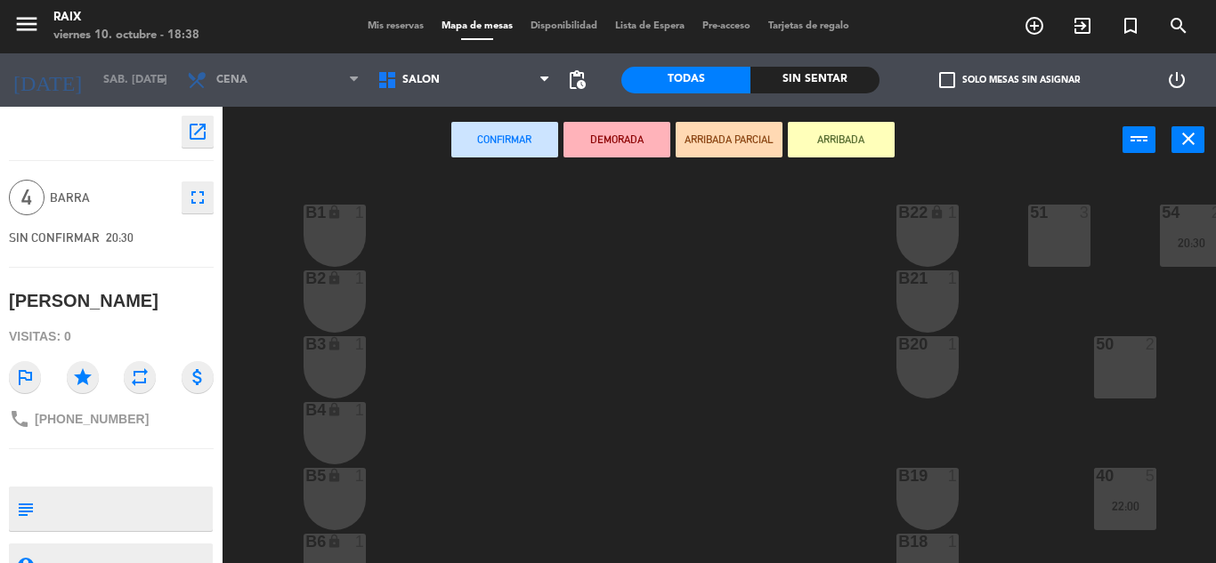
click at [786, 461] on div "51 3 53 2 54 2 20:30 B1 lock 1 B22 lock 1 B2 lock 1 B21 1 50 2 52 4 20:30 B3 lo…" at bounding box center [725, 369] width 981 height 390
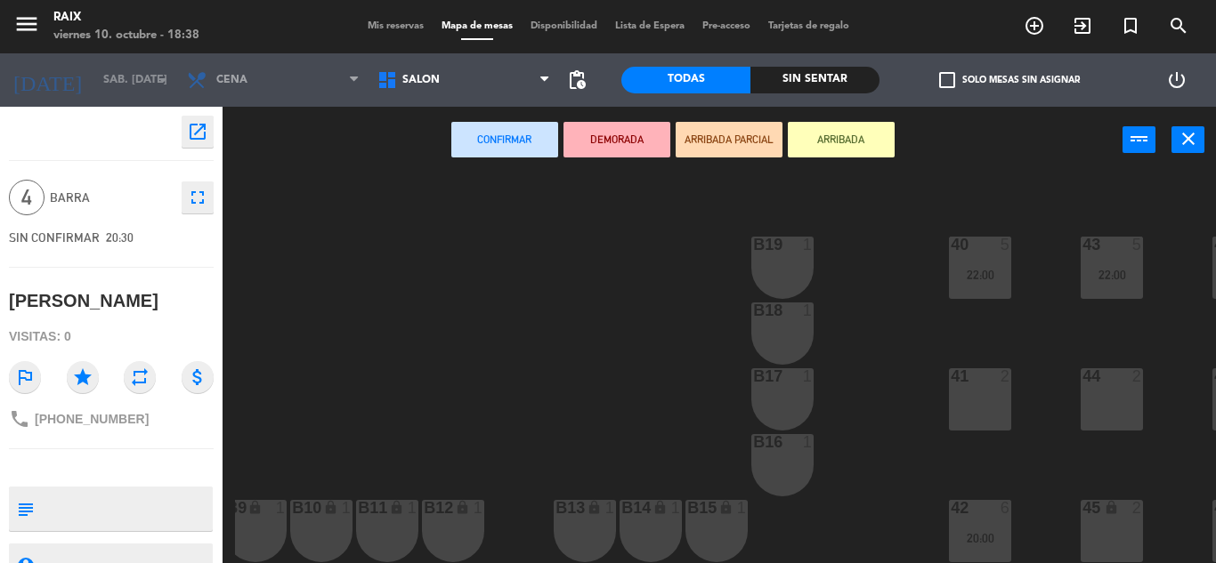
scroll to position [240, 217]
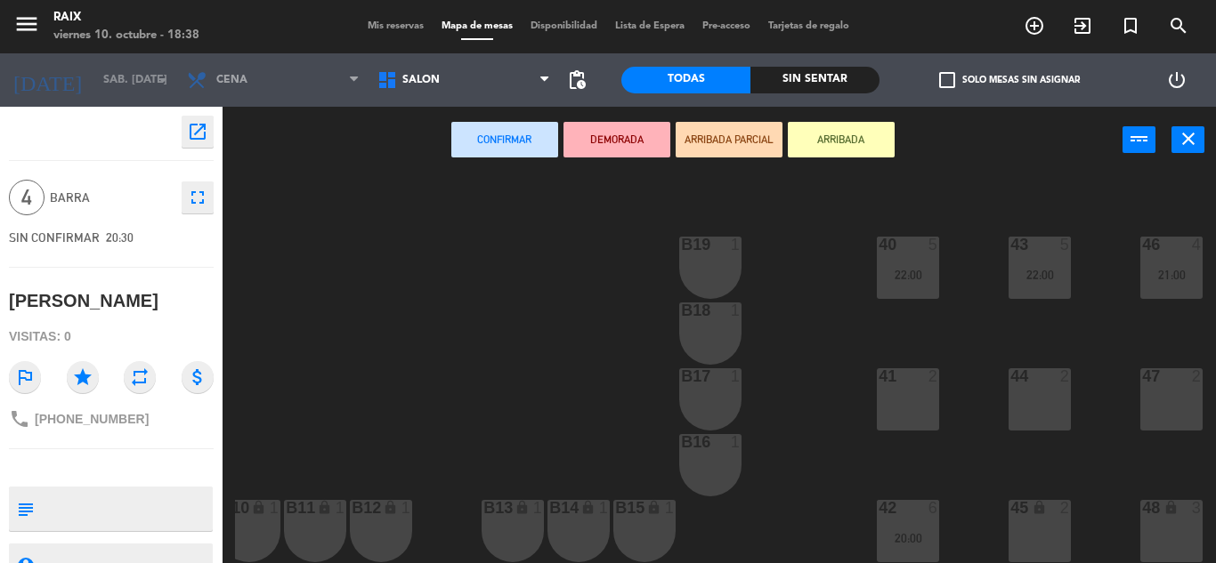
click at [901, 402] on div "41 2" at bounding box center [908, 399] width 62 height 62
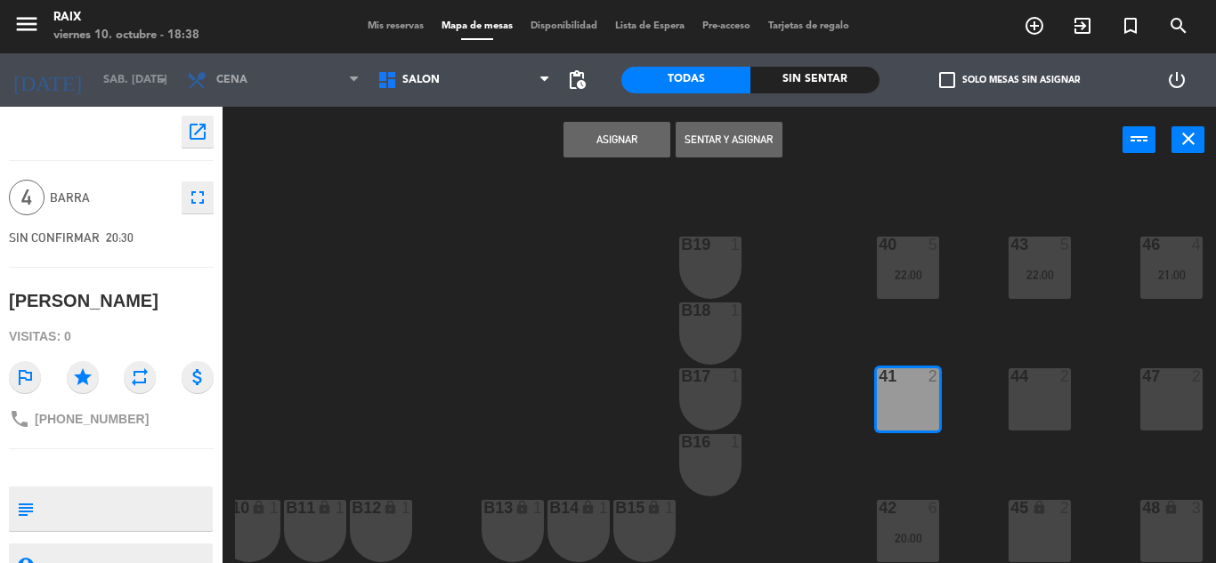
click at [1023, 379] on div "44 2" at bounding box center [1039, 399] width 62 height 62
click at [592, 139] on button "Asignar" at bounding box center [616, 140] width 107 height 36
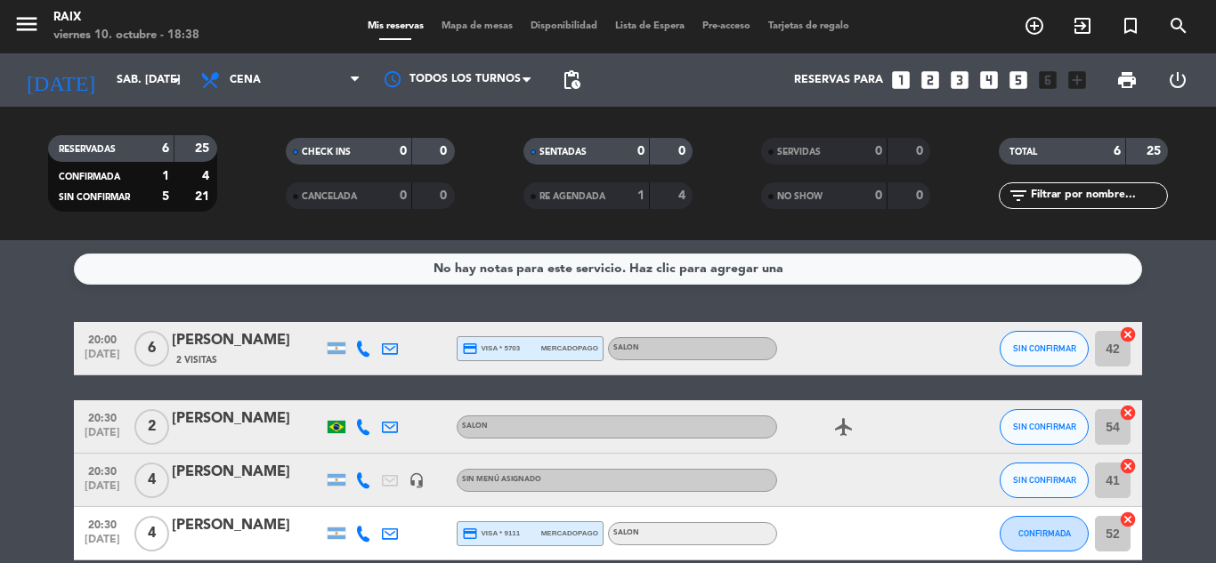
click at [6, 366] on bookings-row "20:00 [DATE] 6 [PERSON_NAME] 2 Visitas credit_card visa * 5703 mercadopago SALO…" at bounding box center [608, 519] width 1216 height 395
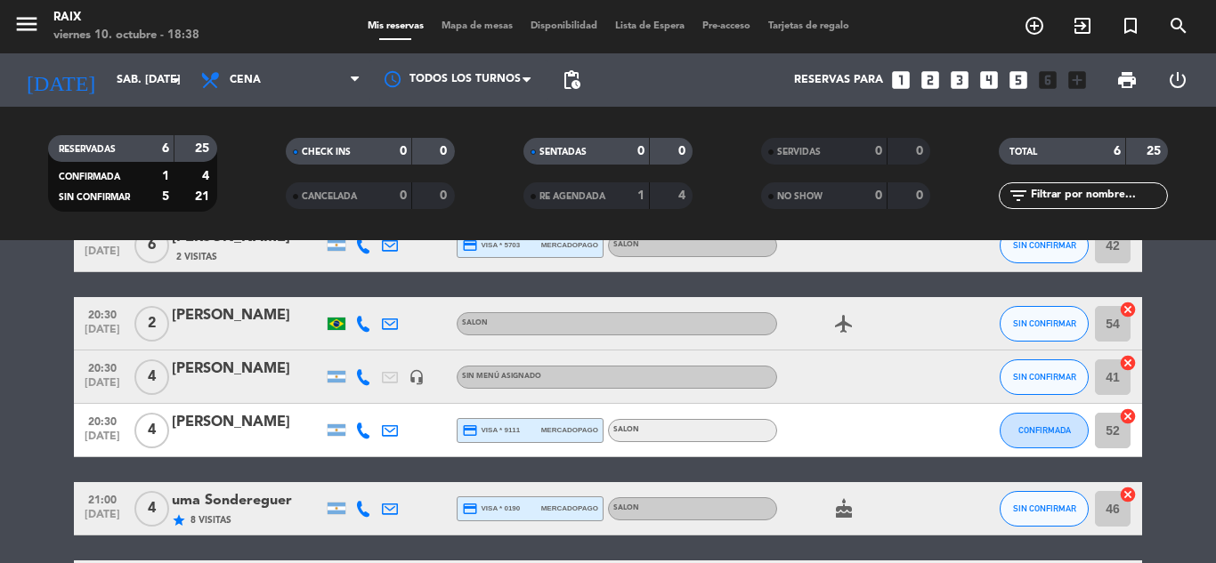
scroll to position [101, 0]
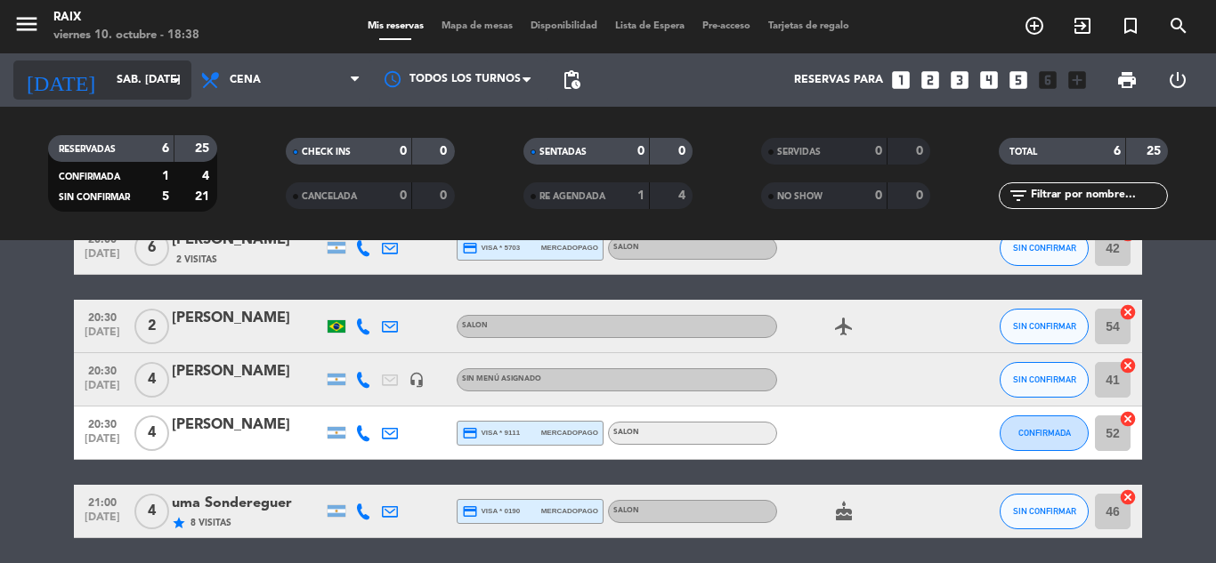
click at [143, 87] on input "sáb. [DATE]" at bounding box center [183, 80] width 150 height 30
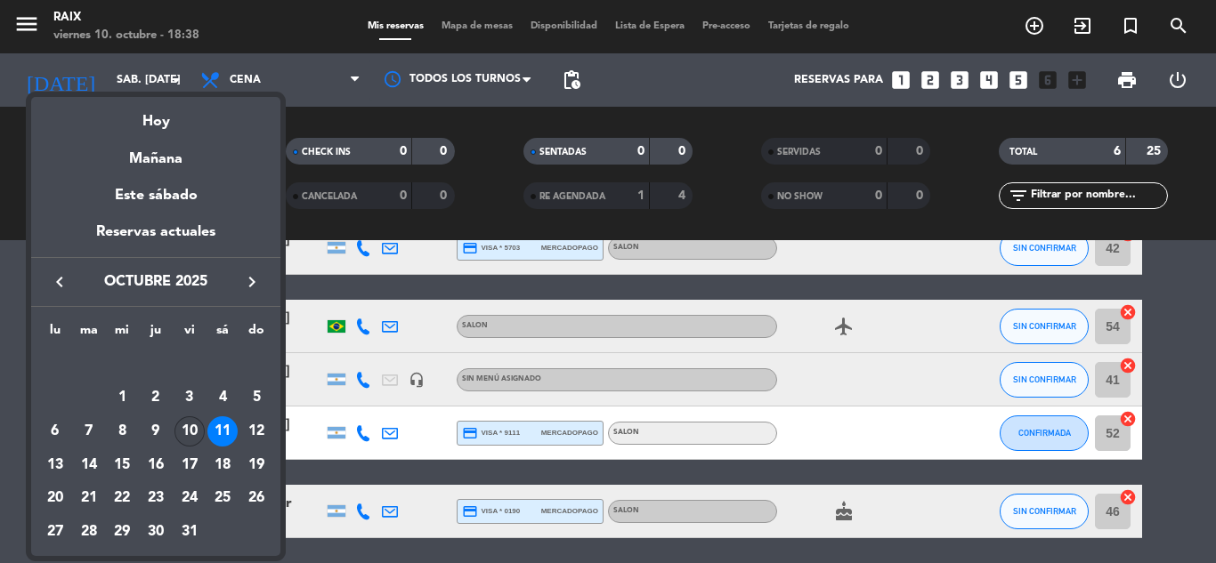
click at [183, 424] on div "10" at bounding box center [189, 431] width 30 height 30
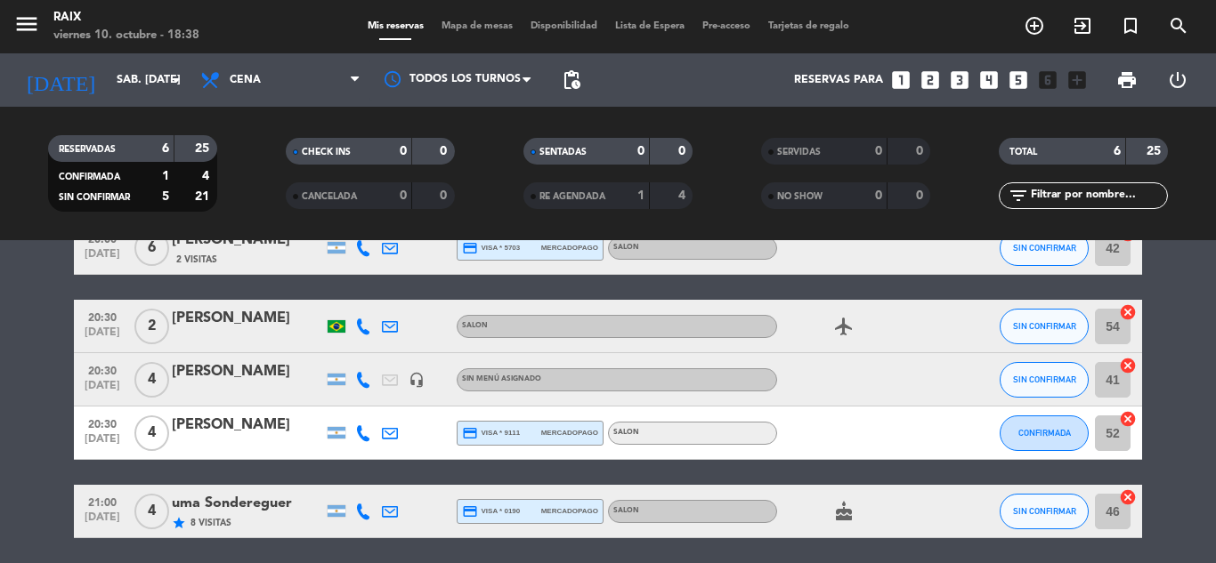
type input "vie. [DATE]"
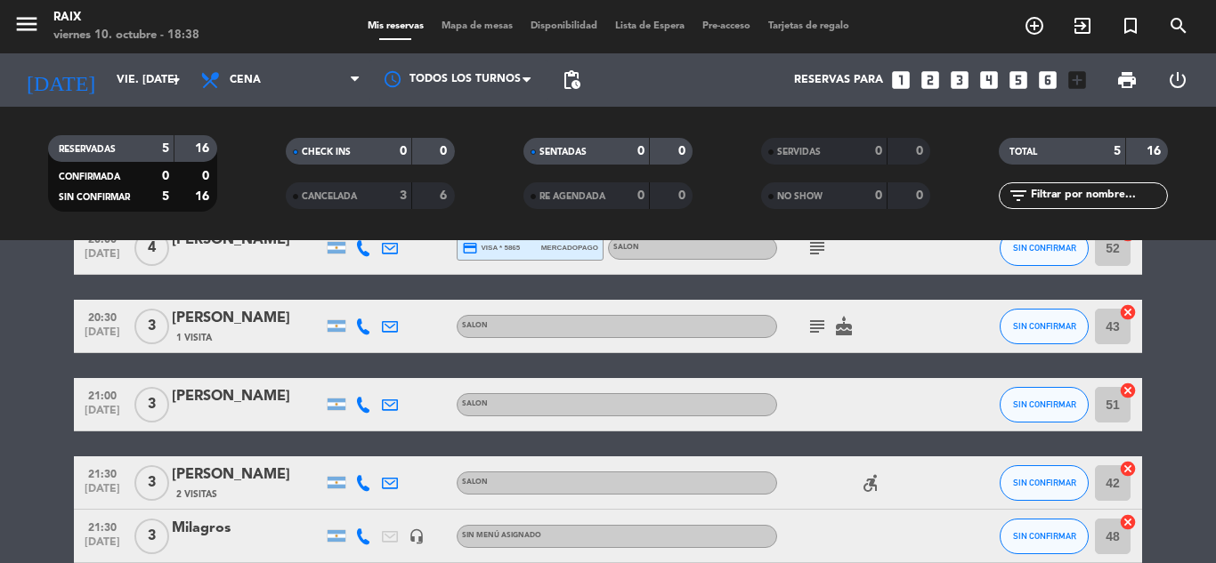
click at [183, 424] on div "21:00 [DATE] 3 [PERSON_NAME] SALON SIN CONFIRMAR 51 cancel" at bounding box center [608, 404] width 1068 height 53
click at [12, 392] on bookings-row "20:00 [DATE] 4 [PERSON_NAME] credit_card visa * 5865 mercadopago SALON subject …" at bounding box center [608, 393] width 1216 height 342
click at [4, 96] on div "[DATE] vie. [DATE] arrow_drop_down Todos los servicios Almuerzo Cena Cena Todos…" at bounding box center [608, 79] width 1216 height 53
